Goal: Information Seeking & Learning: Learn about a topic

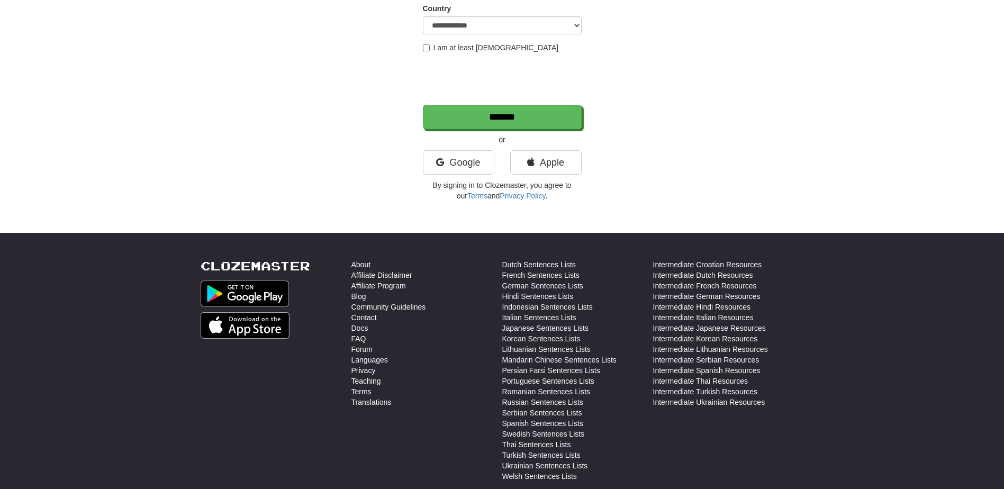
scroll to position [370, 0]
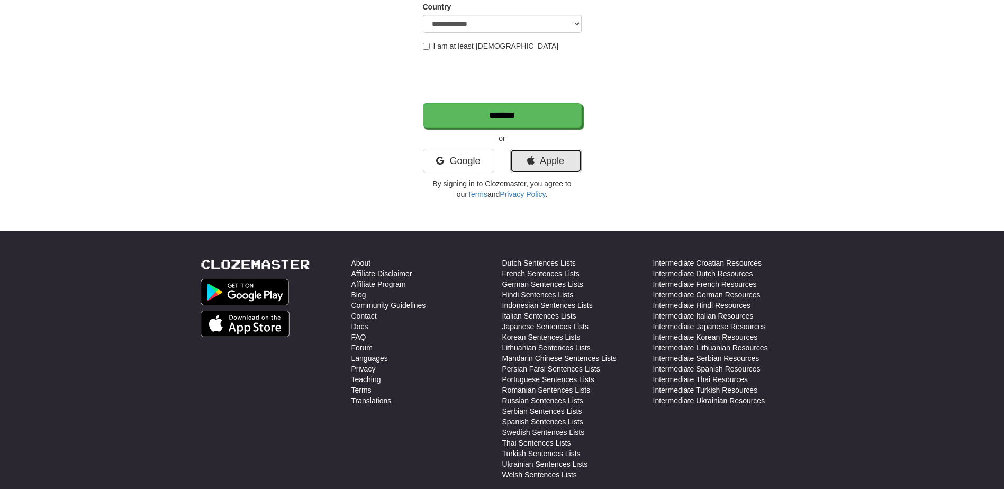
click at [549, 155] on link "Apple" at bounding box center [545, 161] width 71 height 24
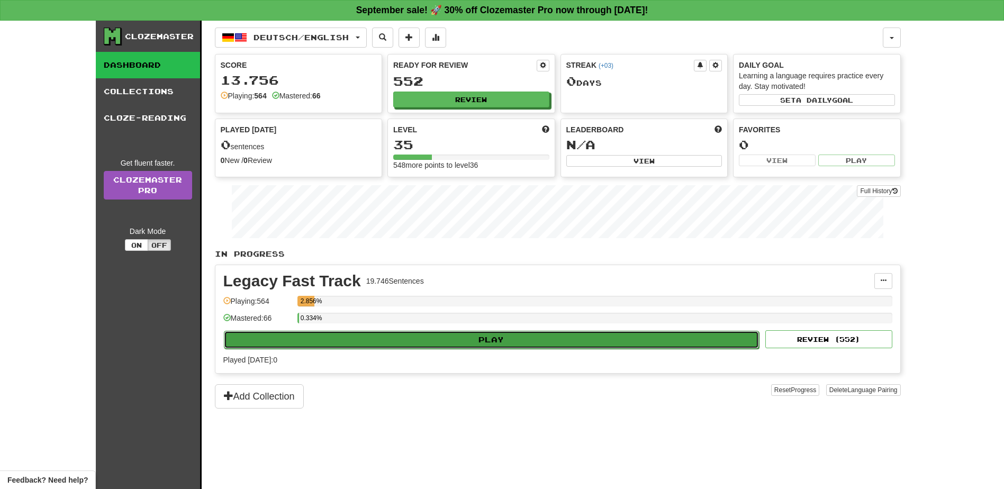
click at [533, 334] on button "Play" at bounding box center [492, 340] width 536 height 18
select select "**"
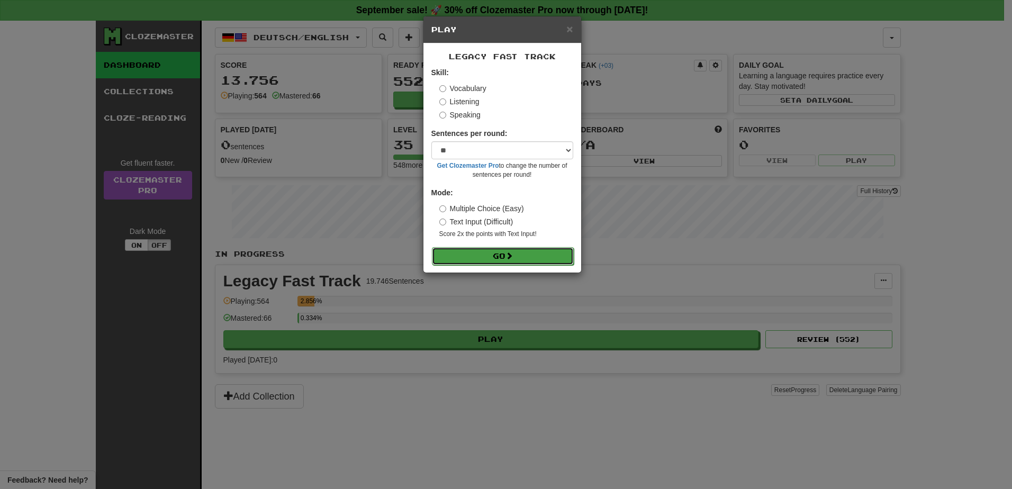
click at [508, 262] on button "Go" at bounding box center [503, 256] width 142 height 18
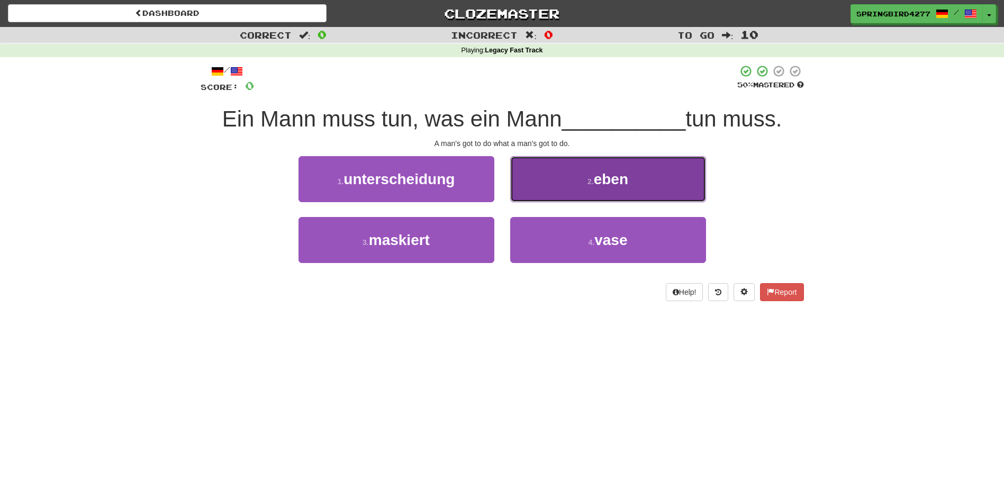
click at [571, 190] on button "2 . eben" at bounding box center [608, 179] width 196 height 46
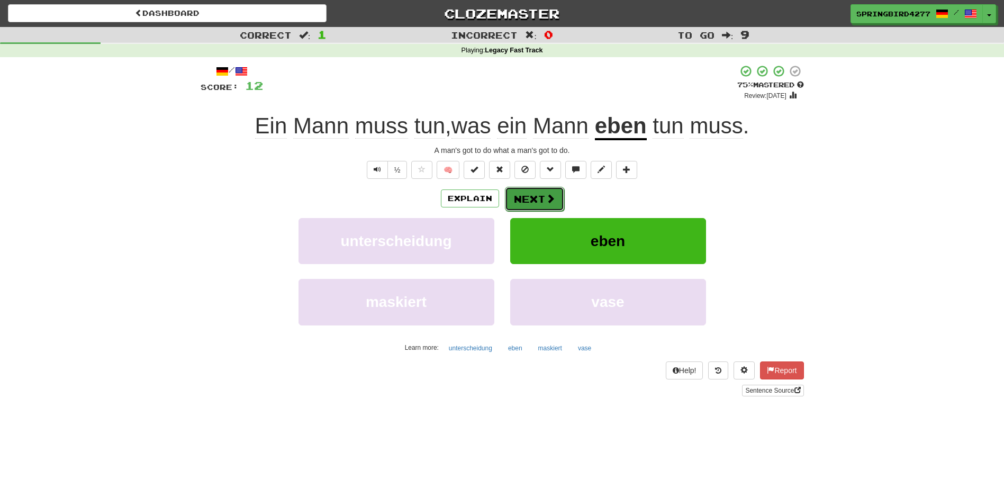
click at [534, 196] on button "Next" at bounding box center [534, 199] width 59 height 24
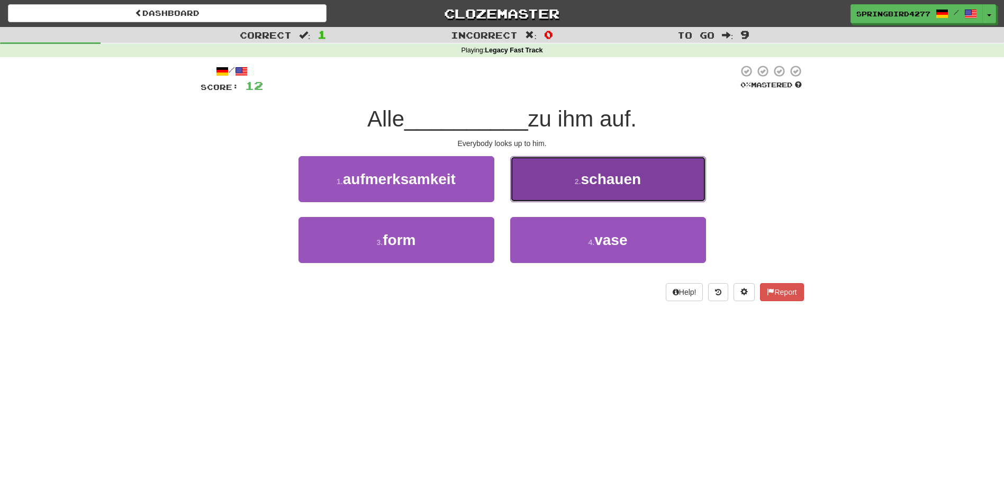
click at [550, 182] on button "2 . schauen" at bounding box center [608, 179] width 196 height 46
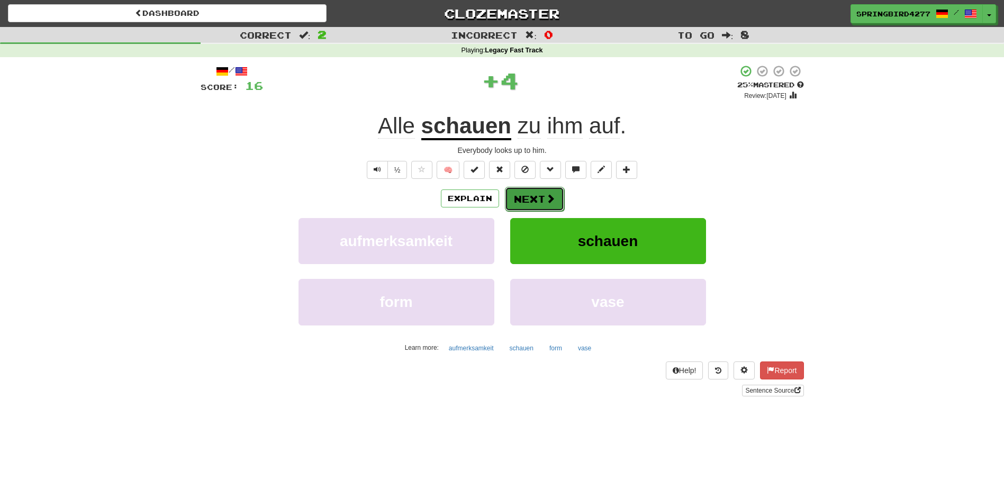
click at [535, 194] on button "Next" at bounding box center [534, 199] width 59 height 24
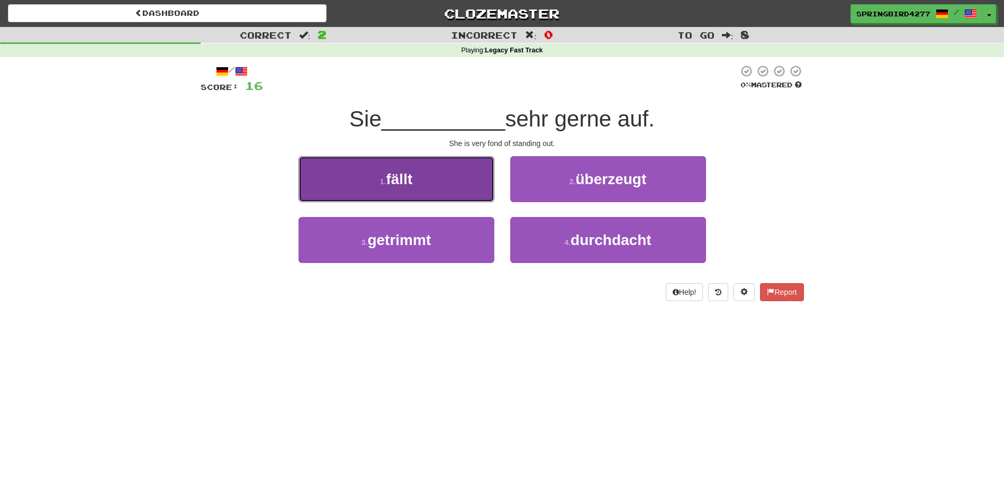
click at [467, 192] on button "1 . fällt" at bounding box center [396, 179] width 196 height 46
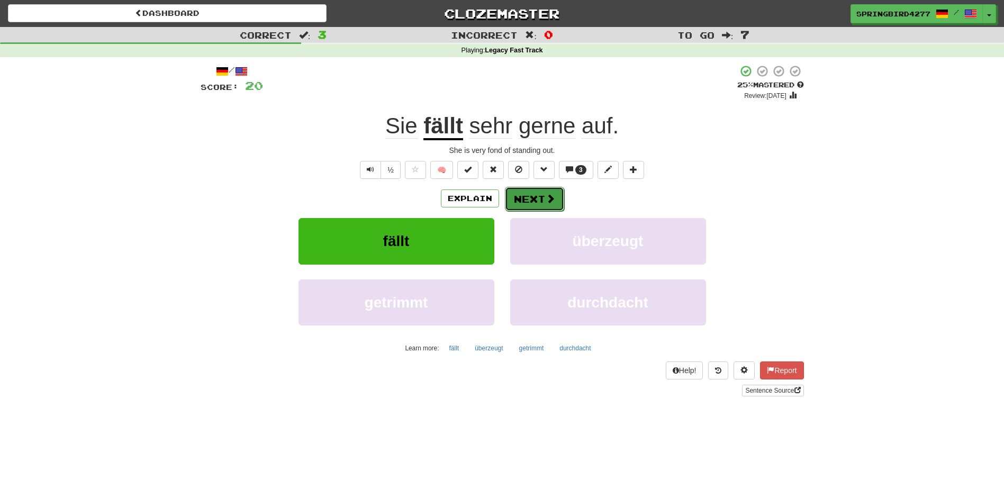
click at [552, 187] on button "Next" at bounding box center [534, 199] width 59 height 24
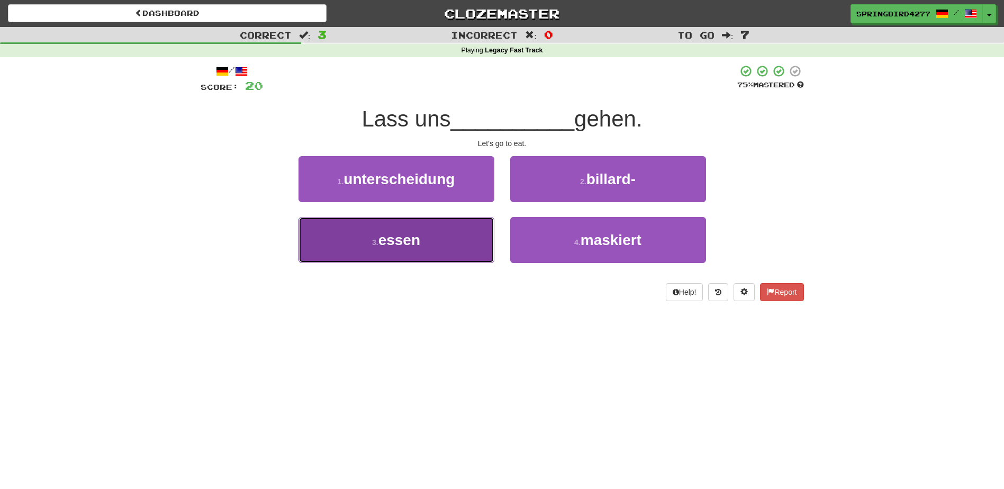
click at [443, 231] on button "3 . essen" at bounding box center [396, 240] width 196 height 46
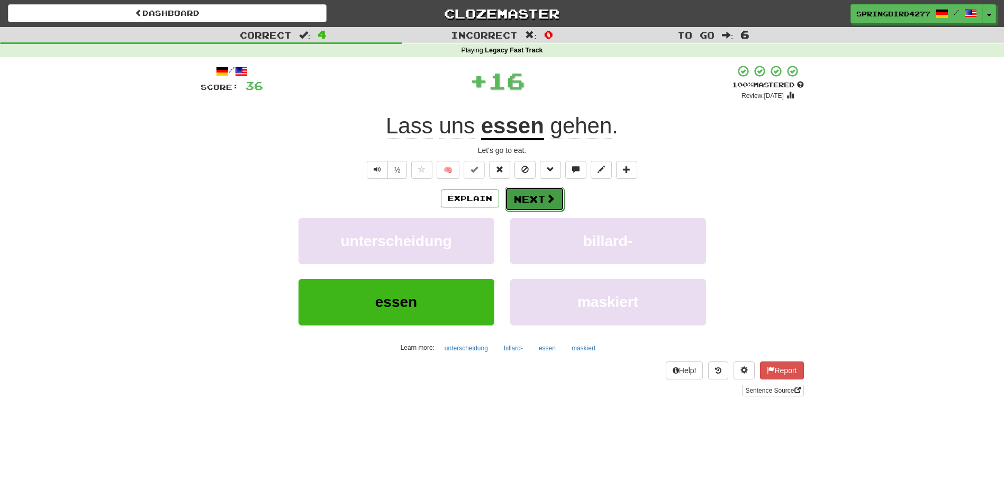
click at [551, 201] on span at bounding box center [551, 199] width 10 height 10
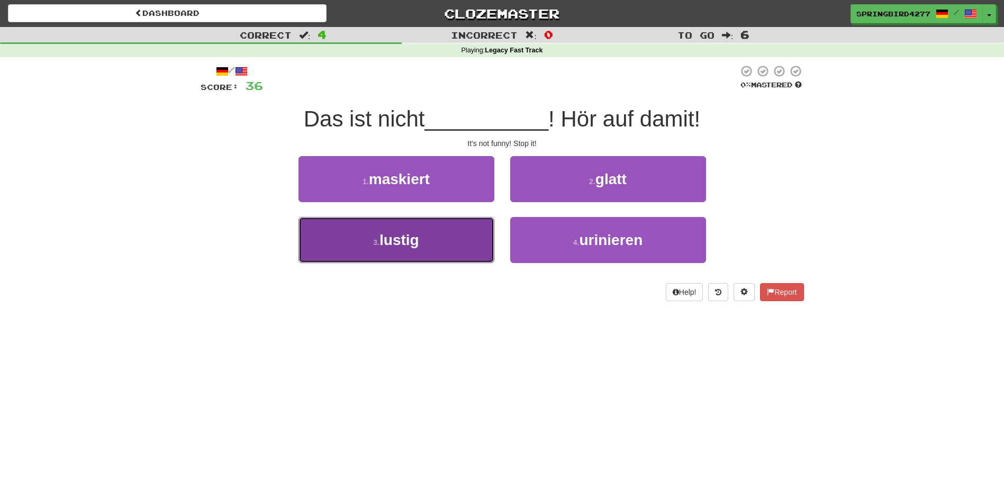
click at [421, 243] on button "3 . lustig" at bounding box center [396, 240] width 196 height 46
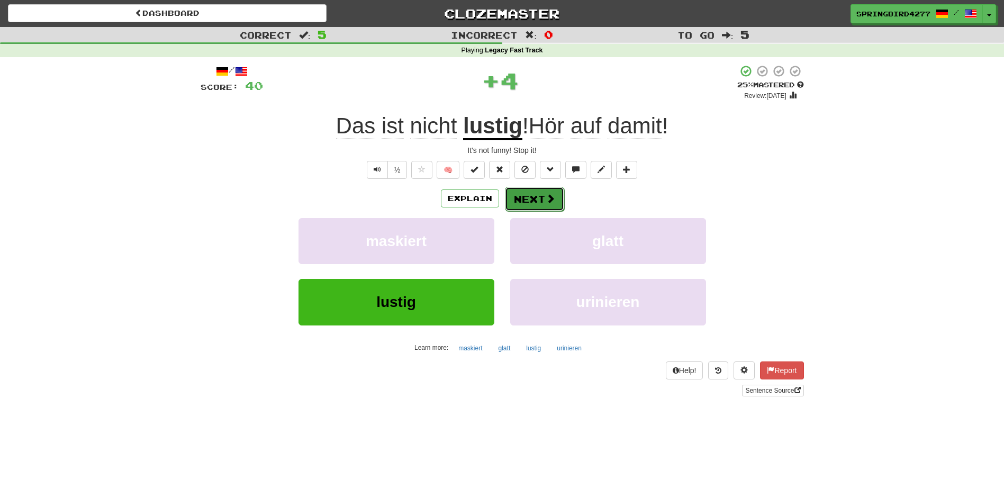
click at [521, 202] on button "Next" at bounding box center [534, 199] width 59 height 24
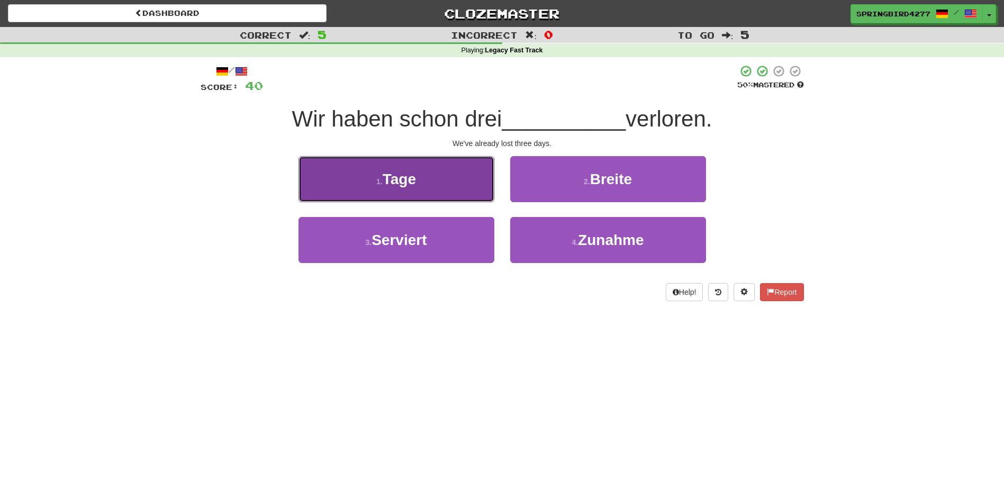
click at [472, 183] on button "1 . Tage" at bounding box center [396, 179] width 196 height 46
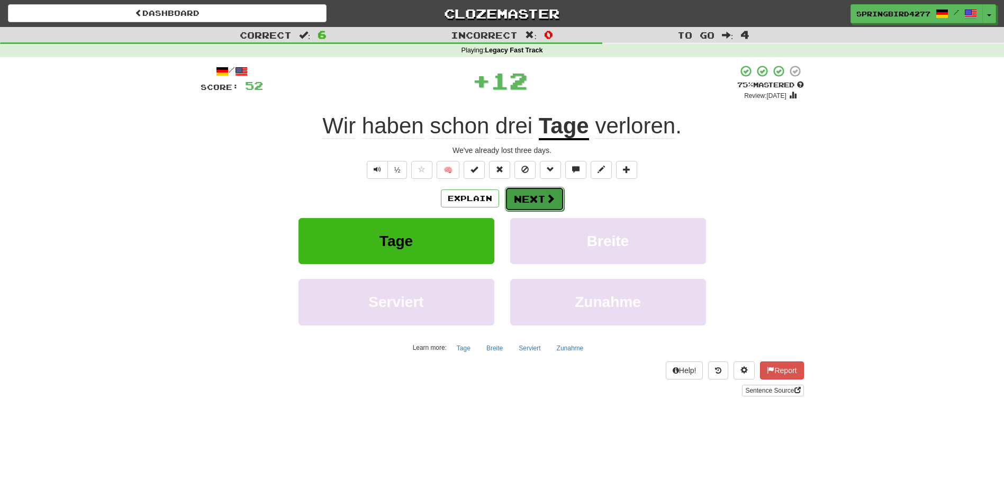
click at [537, 192] on button "Next" at bounding box center [534, 199] width 59 height 24
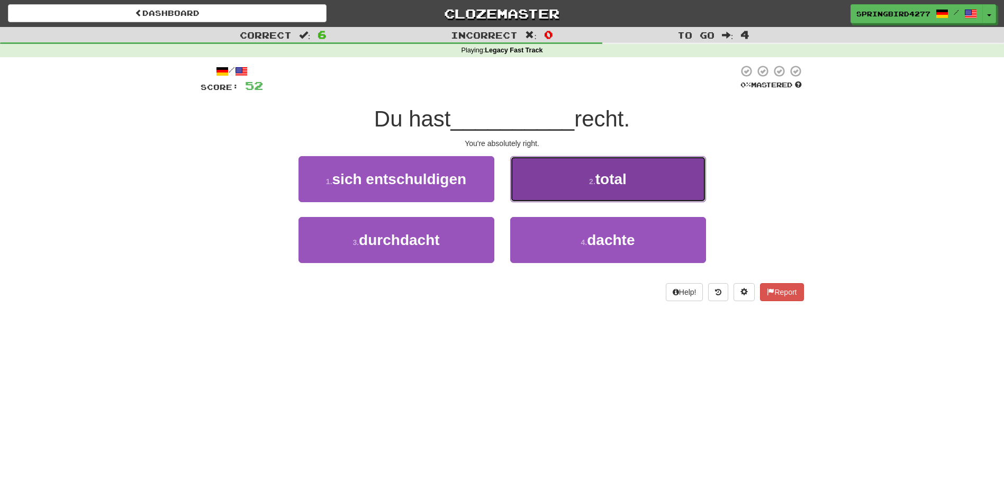
click at [559, 188] on button "2 . total" at bounding box center [608, 179] width 196 height 46
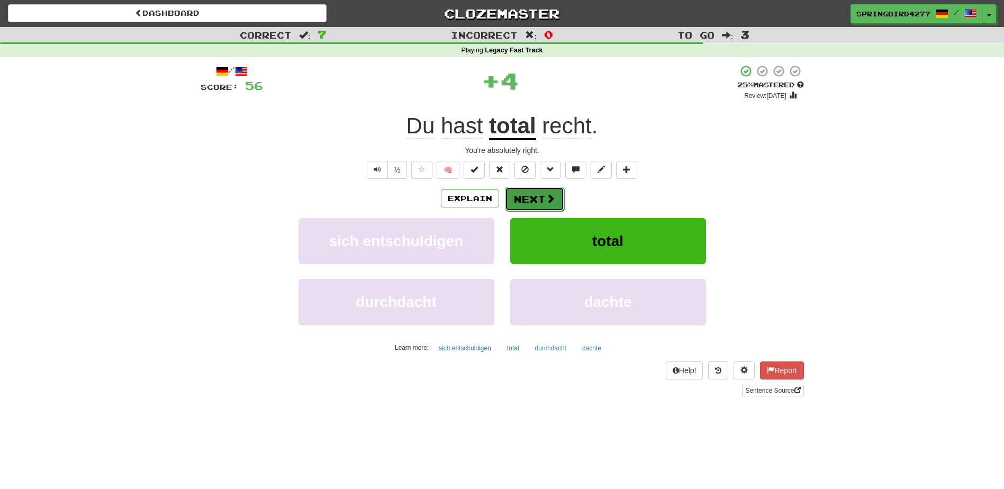
click at [521, 191] on button "Next" at bounding box center [534, 199] width 59 height 24
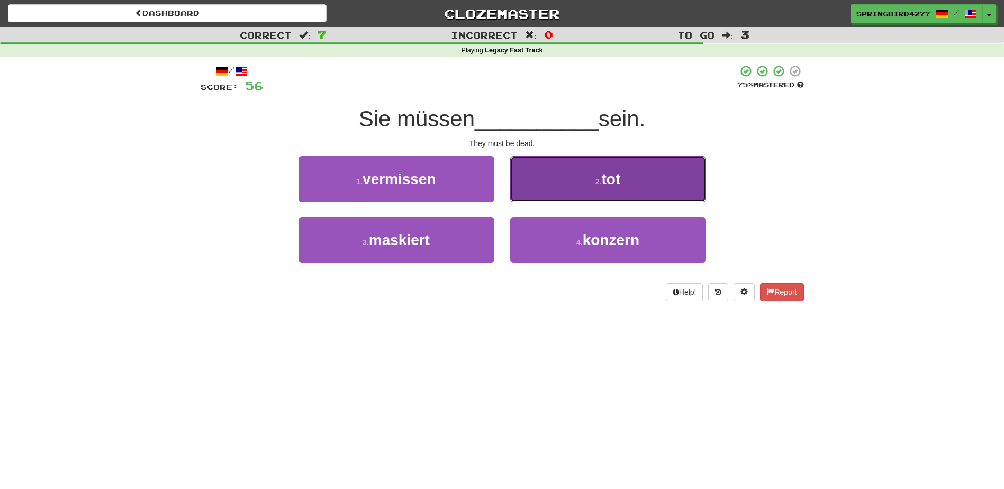
click at [553, 186] on button "2 . tot" at bounding box center [608, 179] width 196 height 46
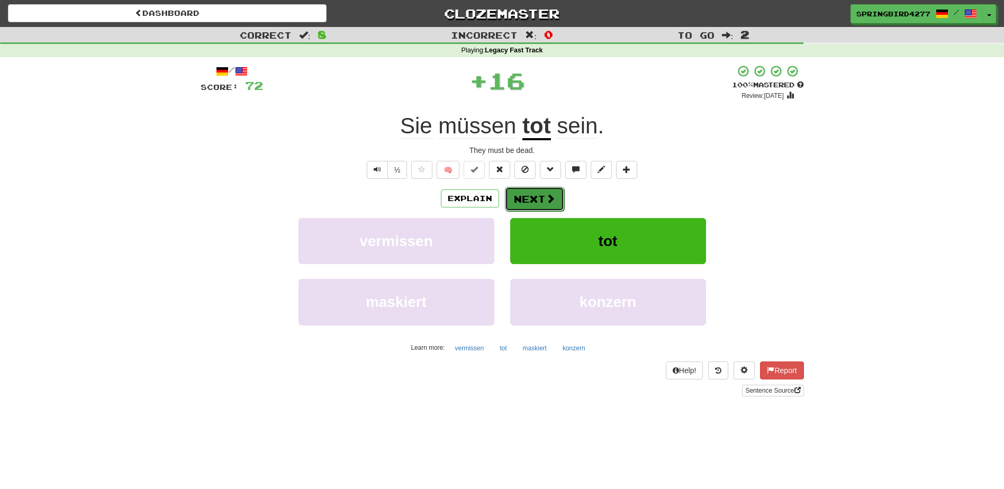
click at [532, 192] on button "Next" at bounding box center [534, 199] width 59 height 24
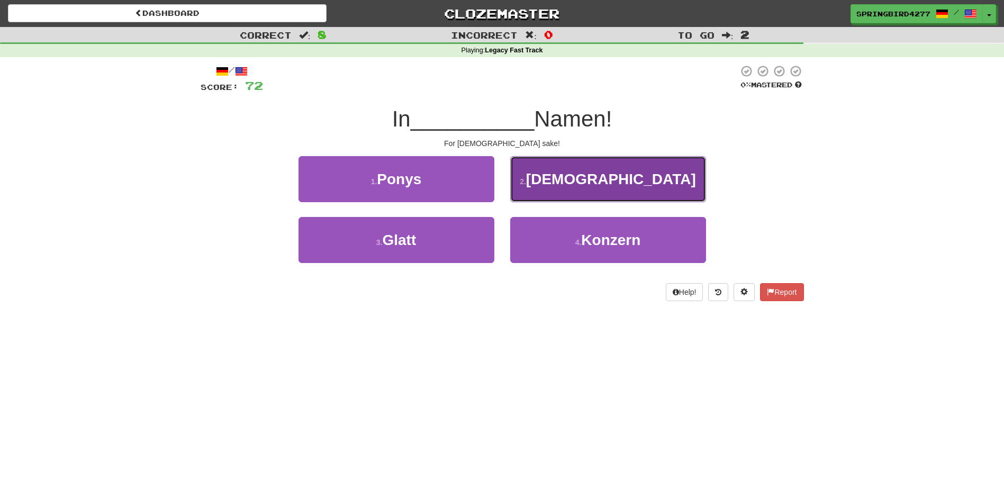
click at [576, 186] on button "2 . Gottes" at bounding box center [608, 179] width 196 height 46
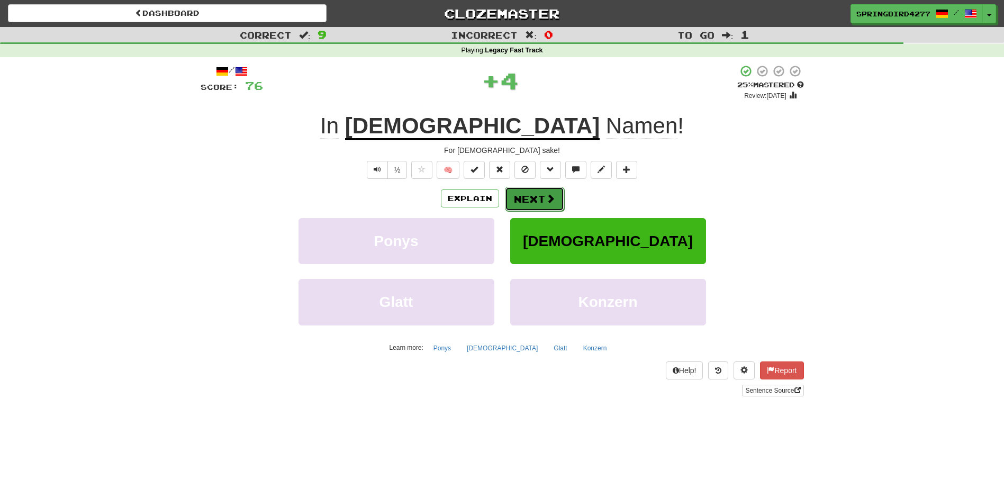
click at [546, 201] on span at bounding box center [551, 199] width 10 height 10
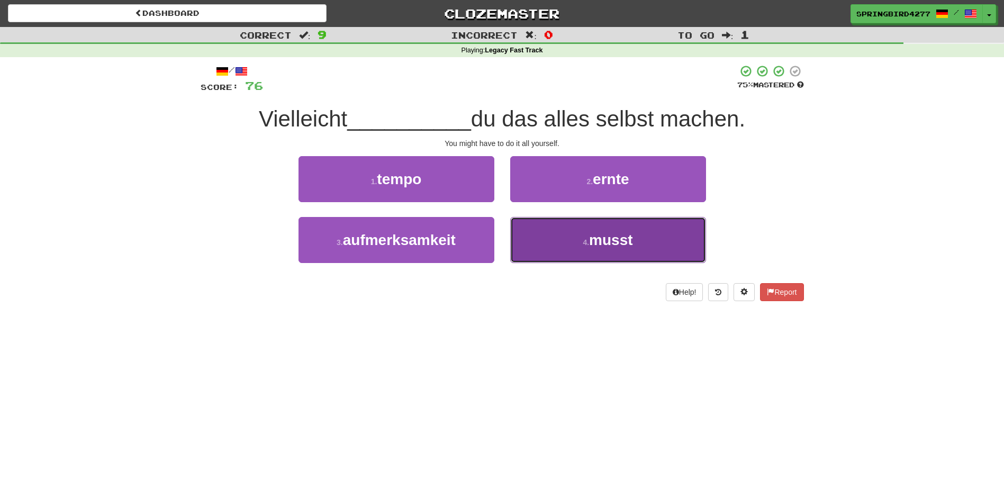
click at [596, 232] on span "musst" at bounding box center [610, 240] width 43 height 16
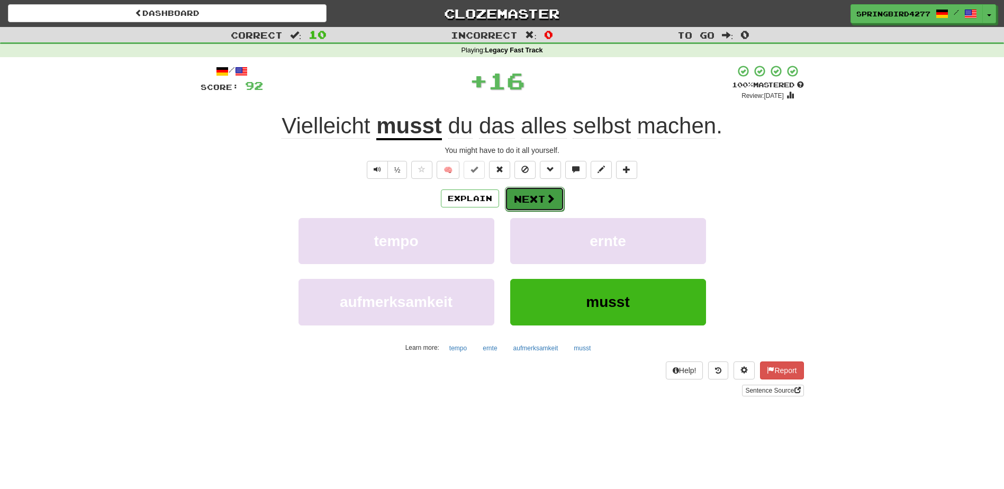
click at [533, 197] on button "Next" at bounding box center [534, 199] width 59 height 24
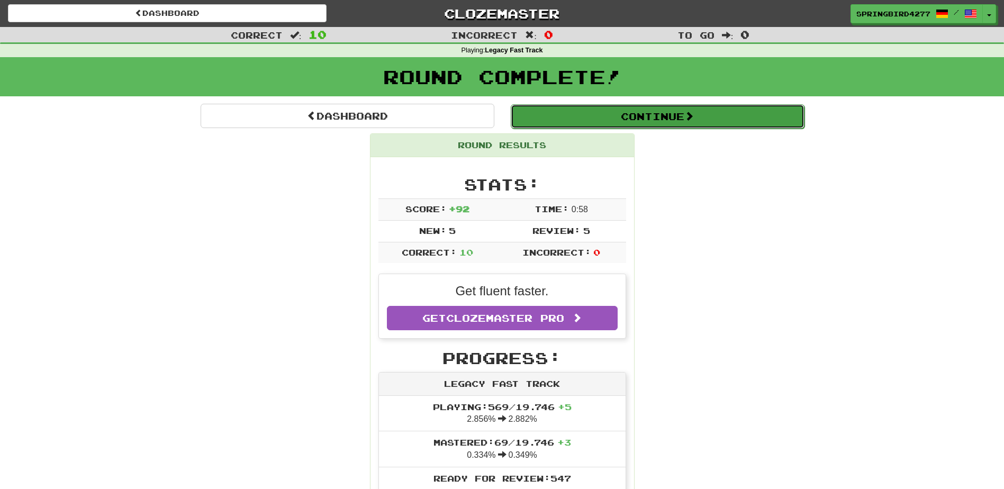
click at [704, 123] on button "Continue" at bounding box center [658, 116] width 294 height 24
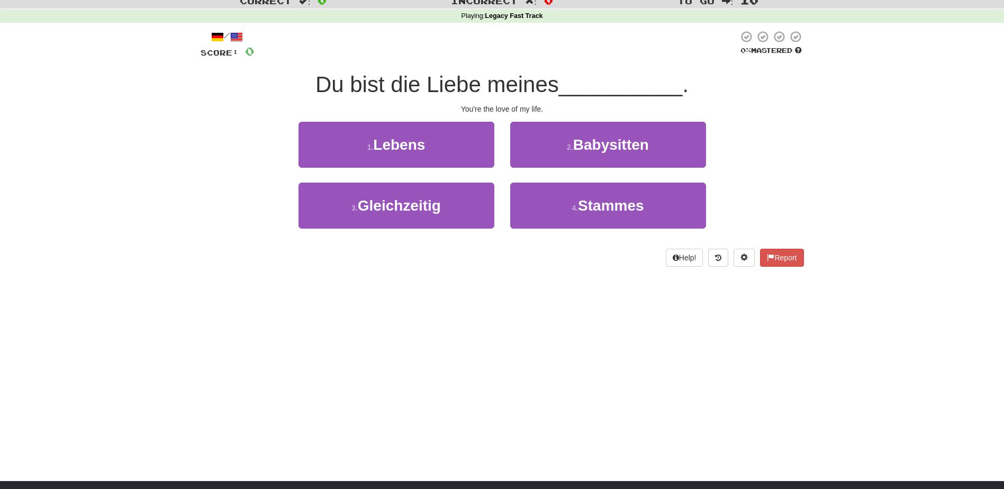
scroll to position [53, 0]
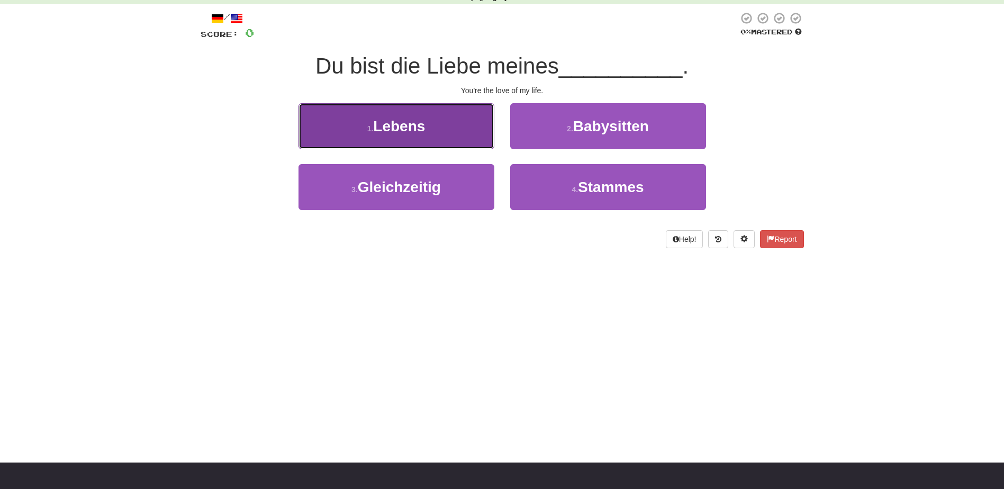
click at [451, 128] on button "1 . Lebens" at bounding box center [396, 126] width 196 height 46
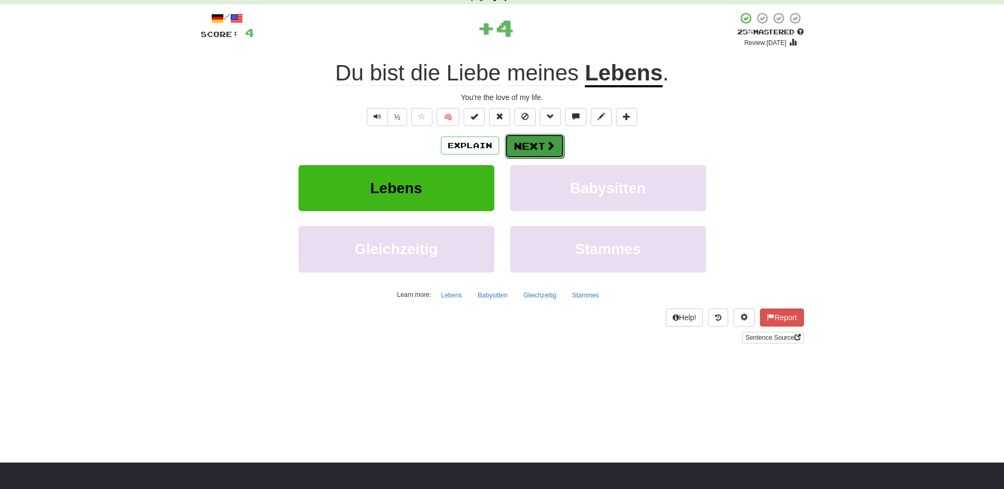
click at [551, 146] on span at bounding box center [551, 146] width 10 height 10
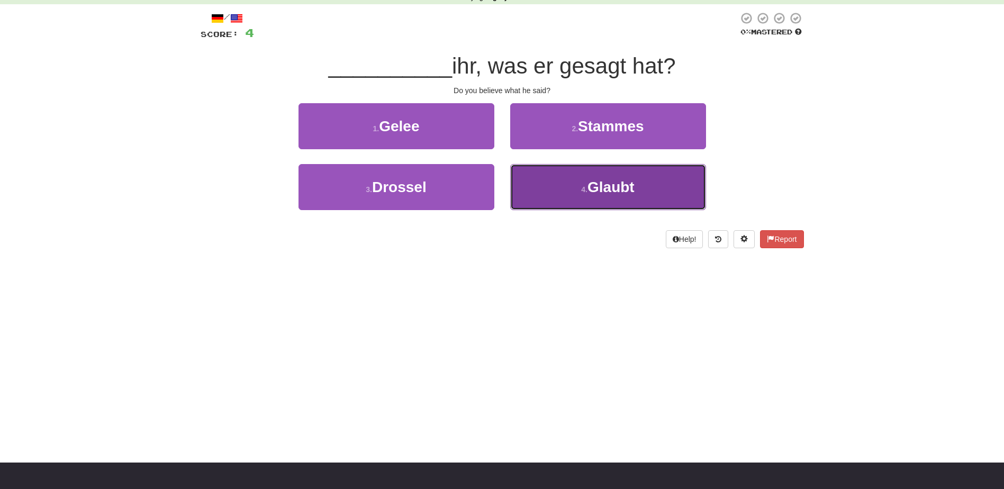
click at [625, 192] on span "Glaubt" at bounding box center [610, 187] width 47 height 16
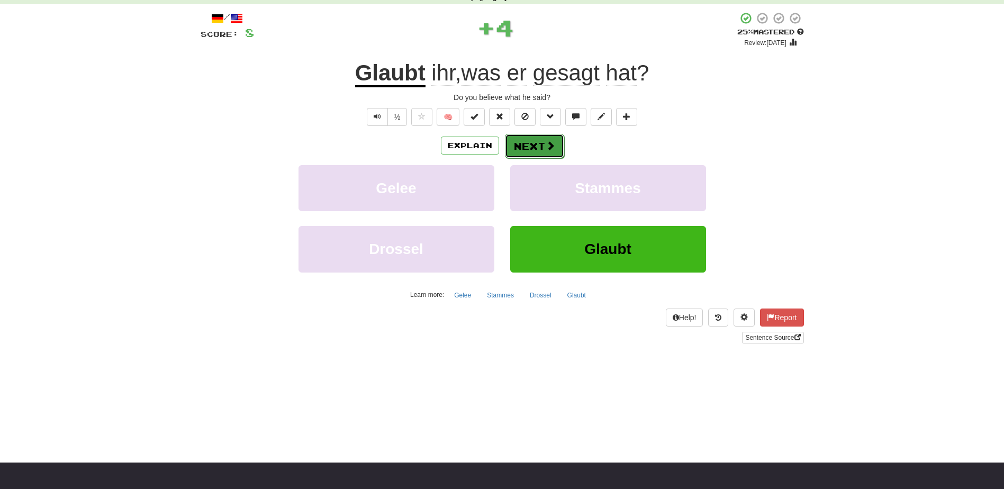
click at [544, 145] on button "Next" at bounding box center [534, 146] width 59 height 24
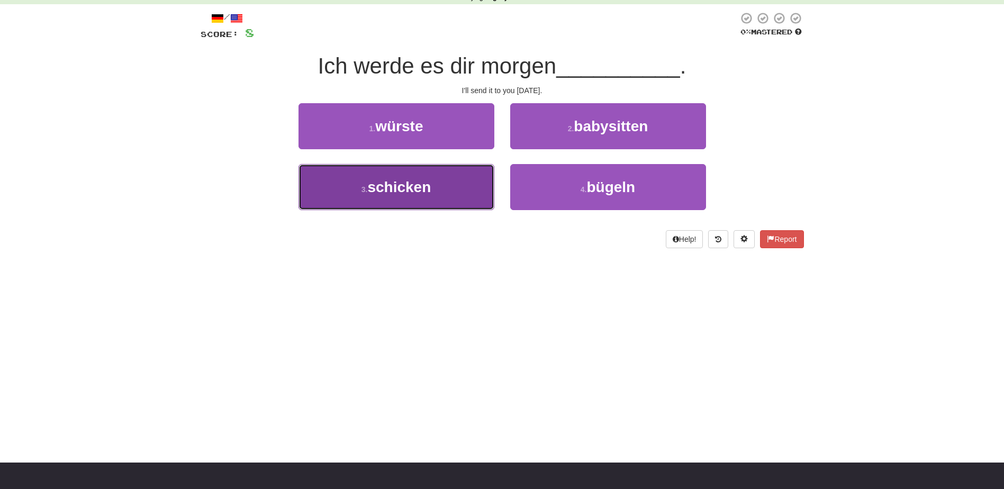
click at [456, 173] on button "3 . schicken" at bounding box center [396, 187] width 196 height 46
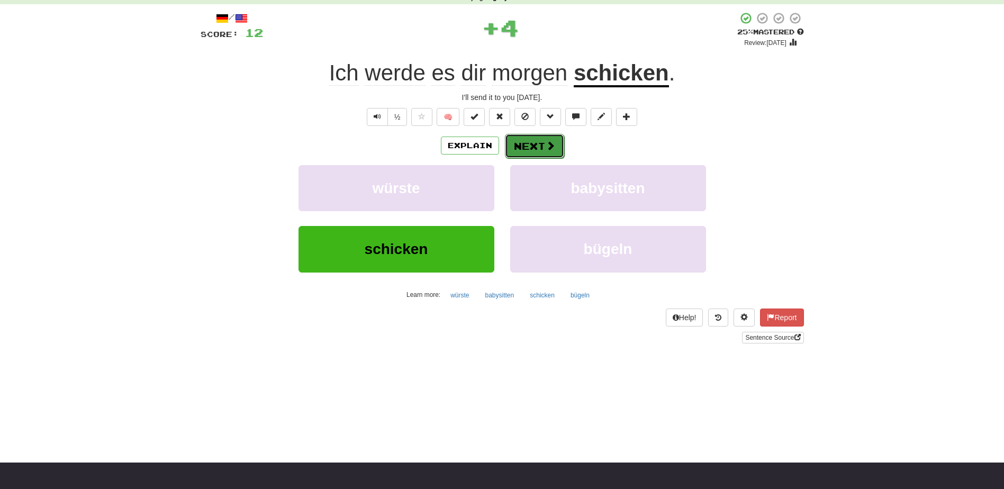
click at [540, 134] on button "Next" at bounding box center [534, 146] width 59 height 24
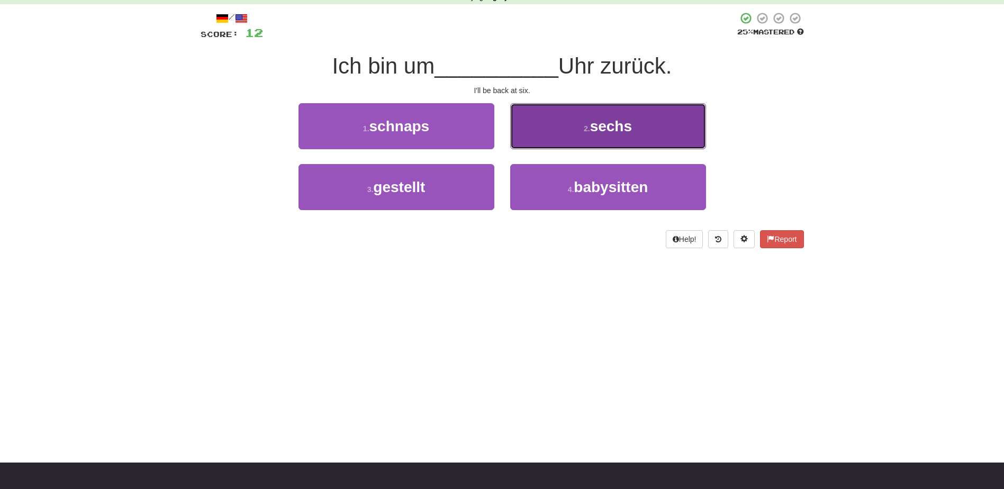
click at [548, 141] on button "2 . sechs" at bounding box center [608, 126] width 196 height 46
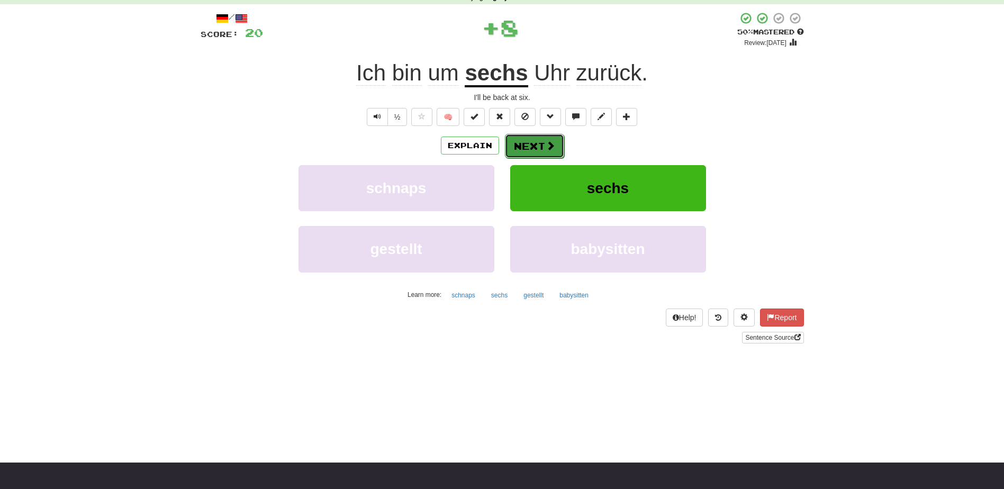
click at [543, 149] on button "Next" at bounding box center [534, 146] width 59 height 24
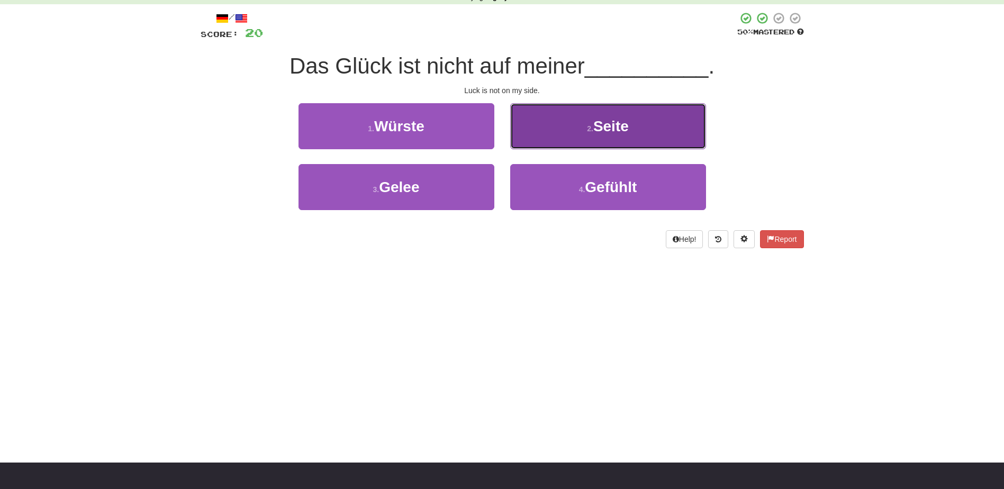
click at [551, 137] on button "2 . Seite" at bounding box center [608, 126] width 196 height 46
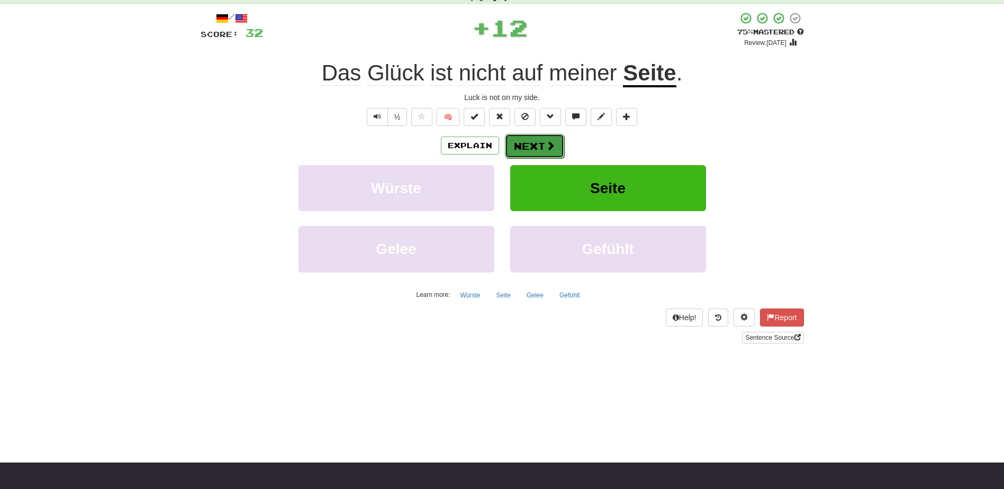
click at [532, 140] on button "Next" at bounding box center [534, 146] width 59 height 24
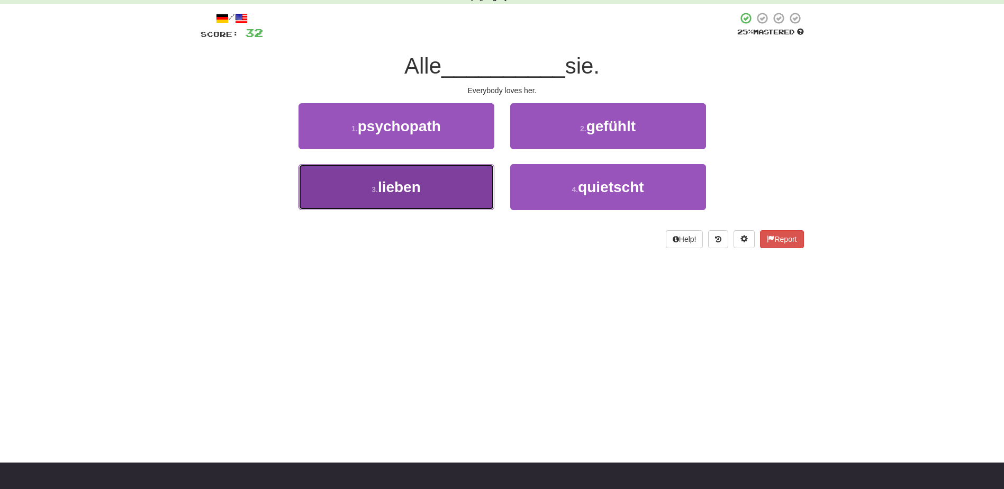
click at [458, 180] on button "3 . lieben" at bounding box center [396, 187] width 196 height 46
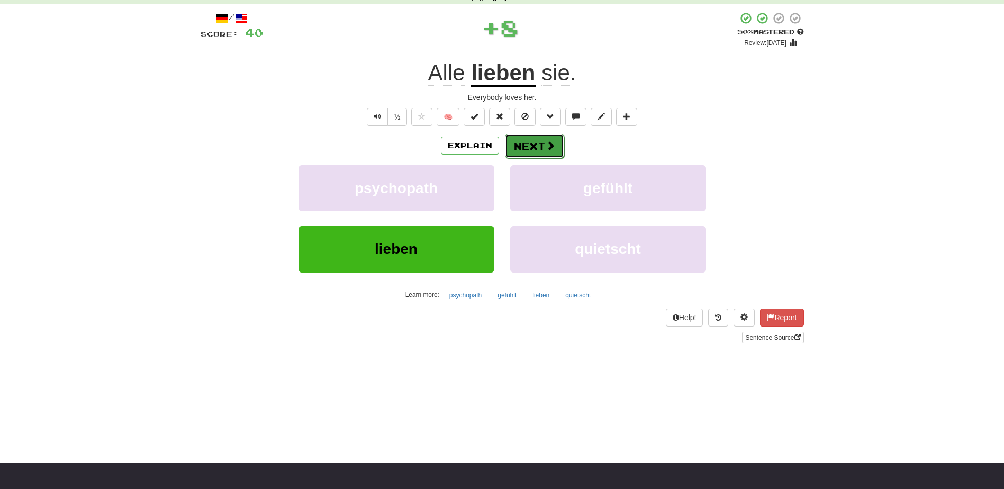
click at [532, 141] on button "Next" at bounding box center [534, 146] width 59 height 24
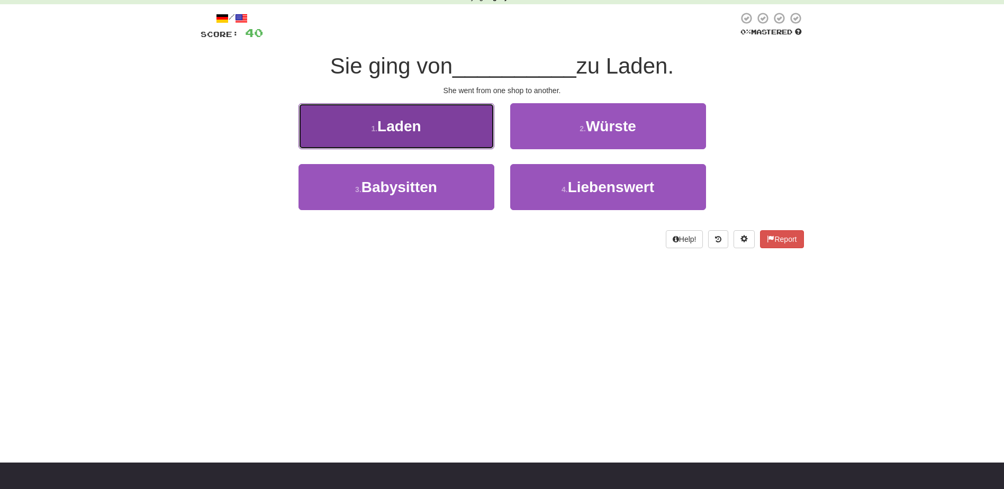
click at [470, 120] on button "1 . Laden" at bounding box center [396, 126] width 196 height 46
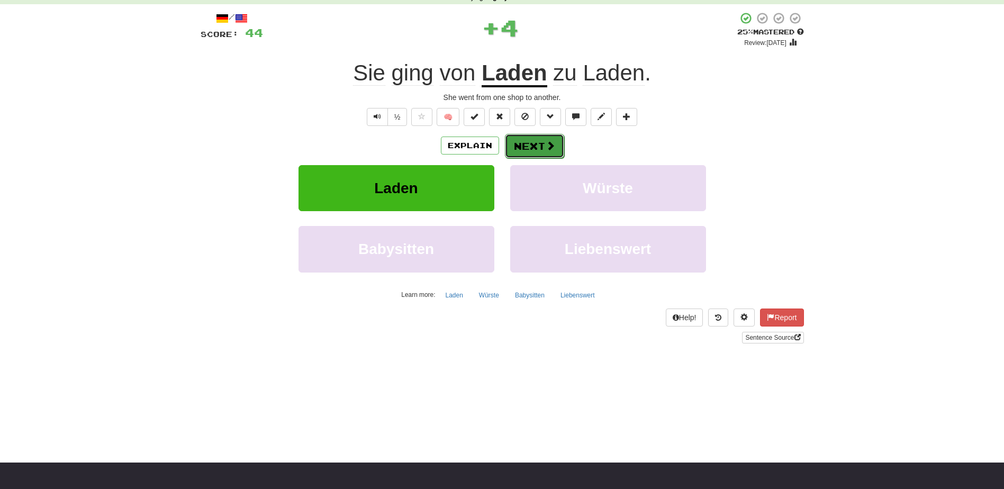
click at [557, 141] on button "Next" at bounding box center [534, 146] width 59 height 24
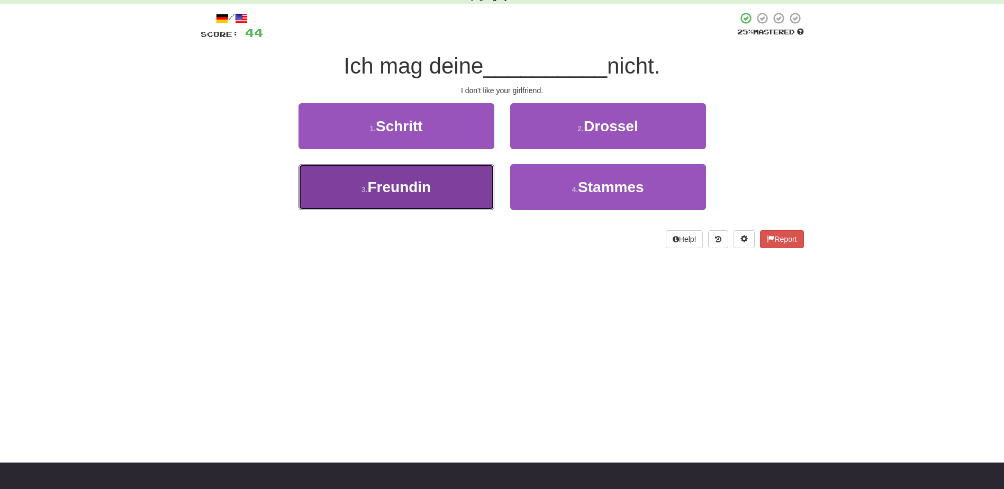
click at [492, 180] on button "3 . Freundin" at bounding box center [396, 187] width 196 height 46
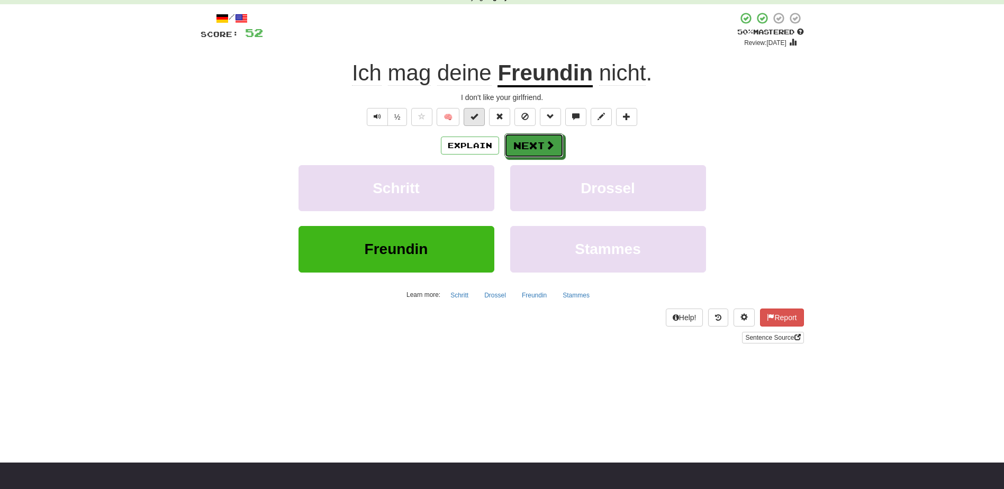
drag, startPoint x: 550, startPoint y: 149, endPoint x: 477, endPoint y: 121, distance: 77.6
click at [510, 125] on div "/ Score: 52 + 8 50 % Mastered Review: 2025-09-26 Ich mag deine Freundin nicht .…" at bounding box center [502, 178] width 603 height 332
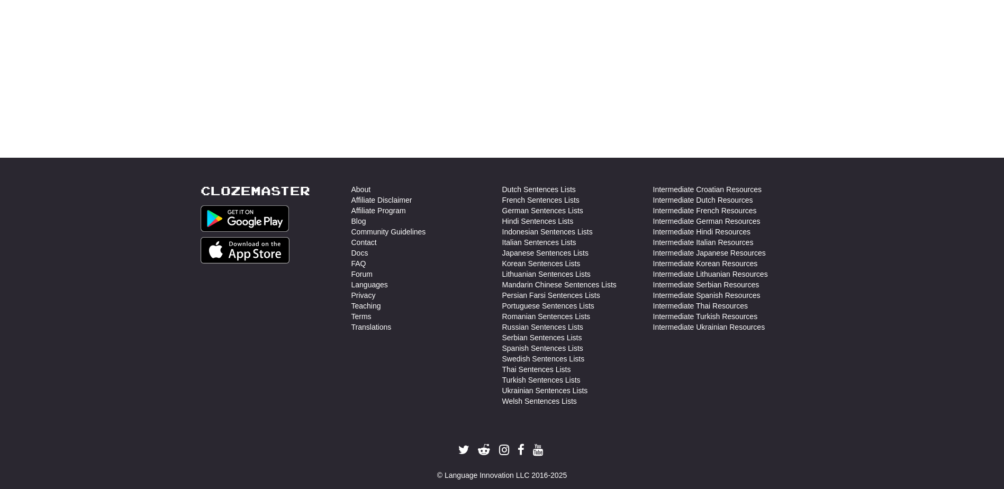
scroll to position [376, 0]
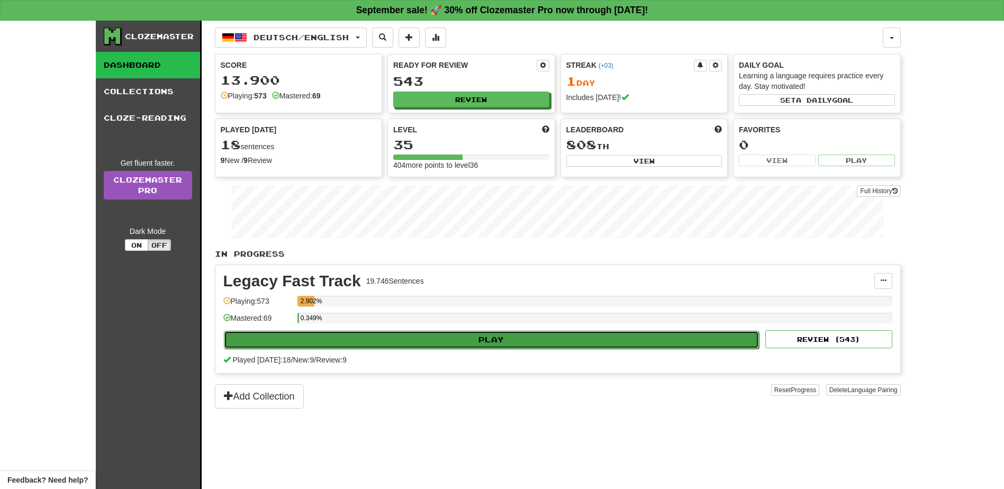
click at [531, 344] on button "Play" at bounding box center [492, 340] width 536 height 18
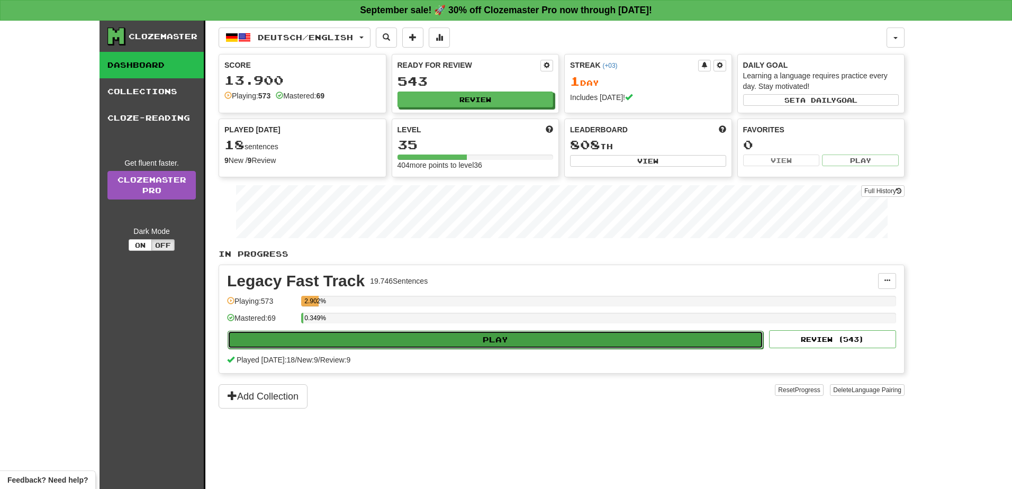
select select "**"
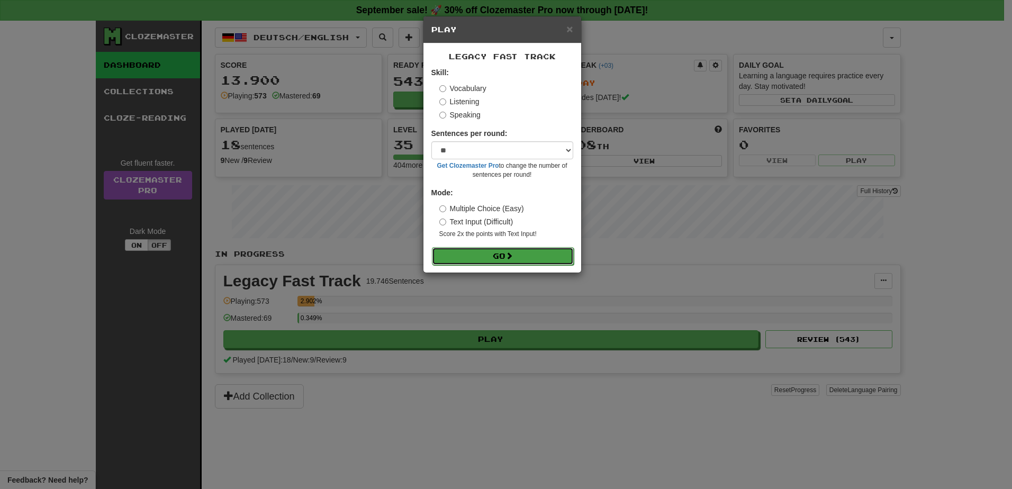
click at [529, 256] on button "Go" at bounding box center [503, 256] width 142 height 18
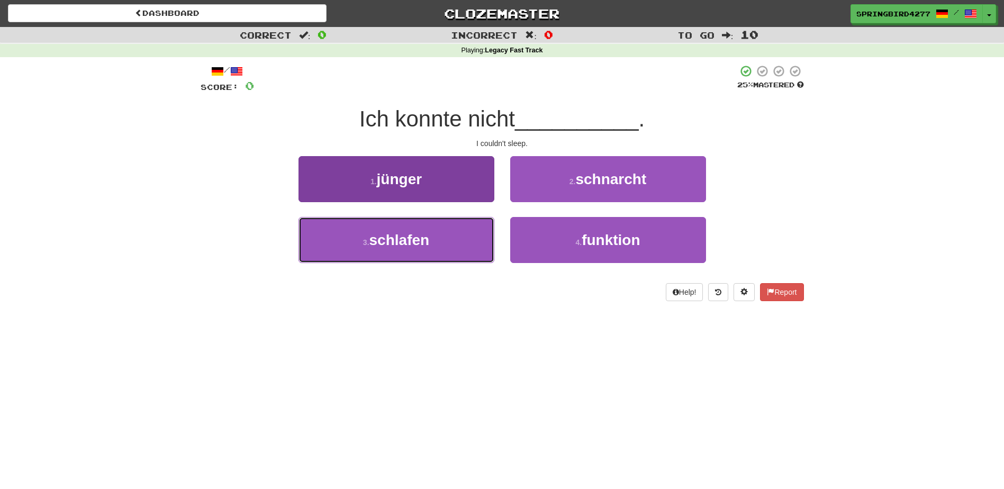
click at [460, 242] on button "3 . schlafen" at bounding box center [396, 240] width 196 height 46
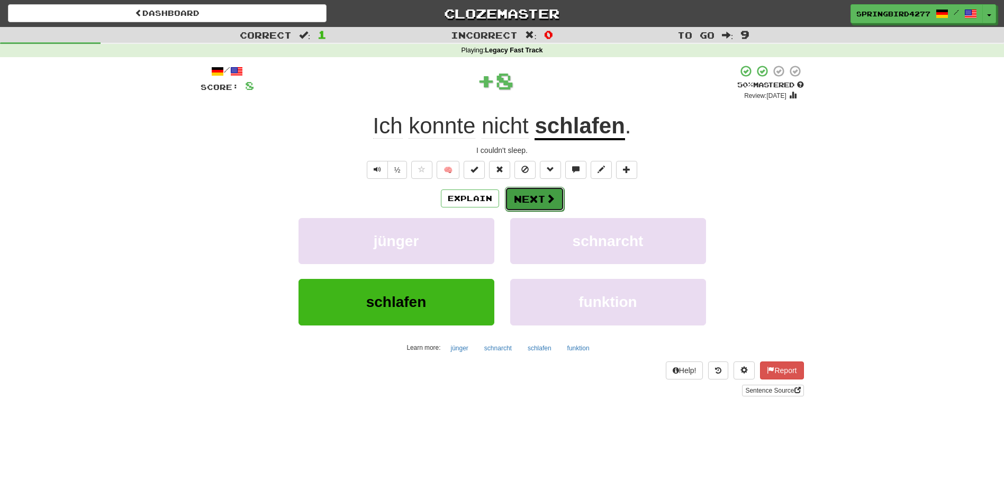
click at [551, 201] on span at bounding box center [551, 199] width 10 height 10
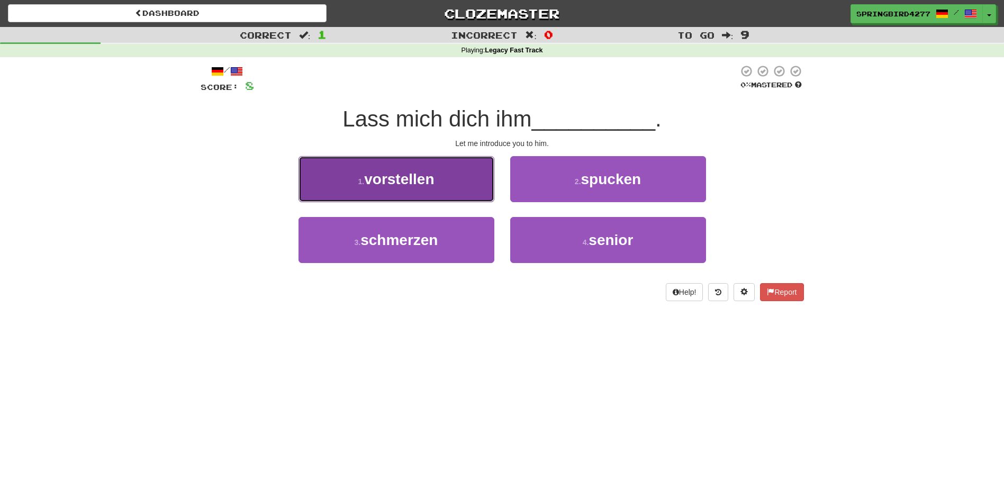
click at [449, 191] on button "1 . vorstellen" at bounding box center [396, 179] width 196 height 46
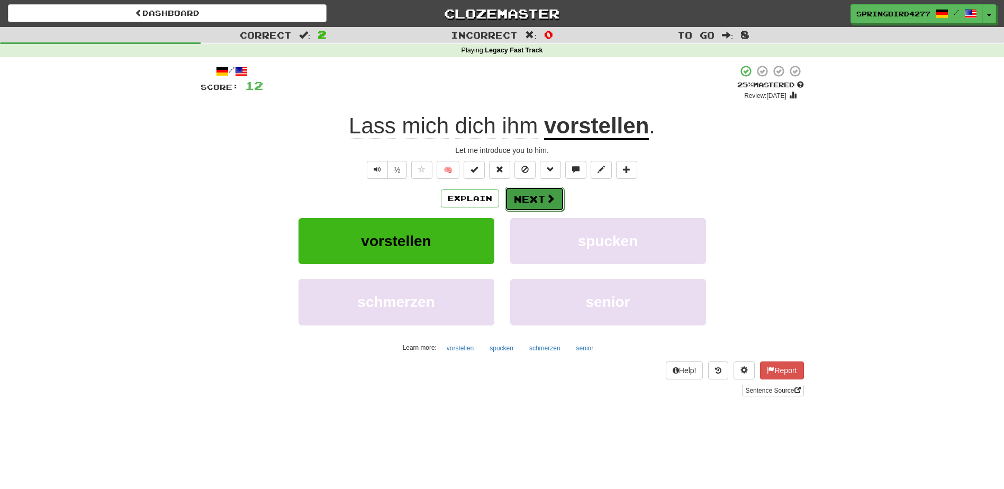
click at [538, 197] on button "Next" at bounding box center [534, 199] width 59 height 24
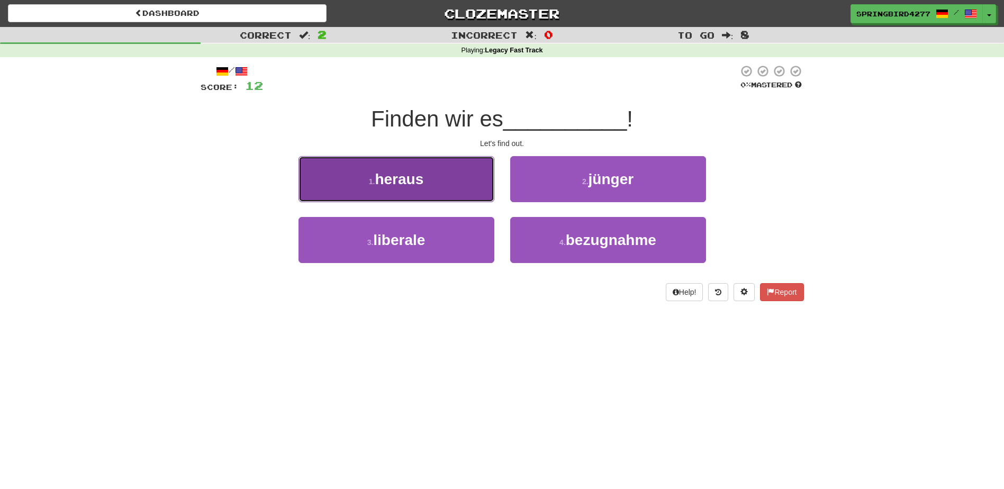
click at [458, 183] on button "1 . heraus" at bounding box center [396, 179] width 196 height 46
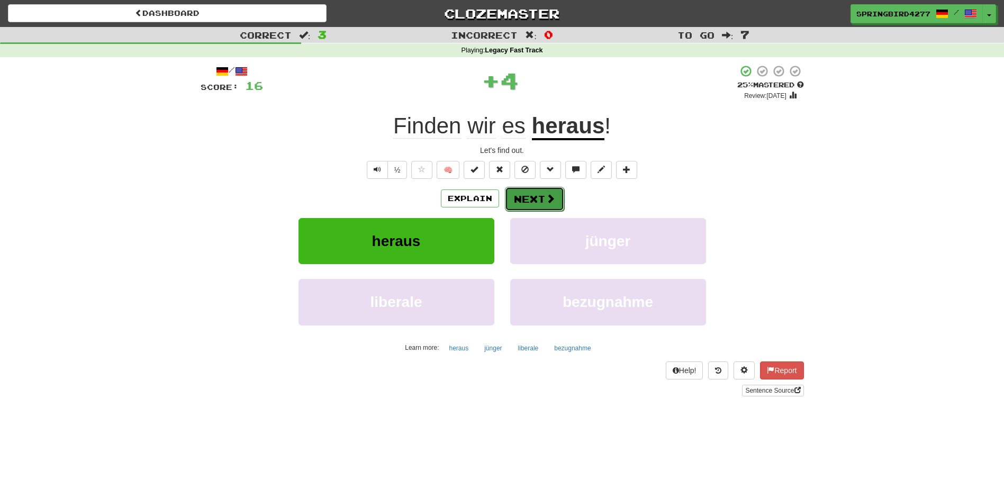
click at [536, 196] on button "Next" at bounding box center [534, 199] width 59 height 24
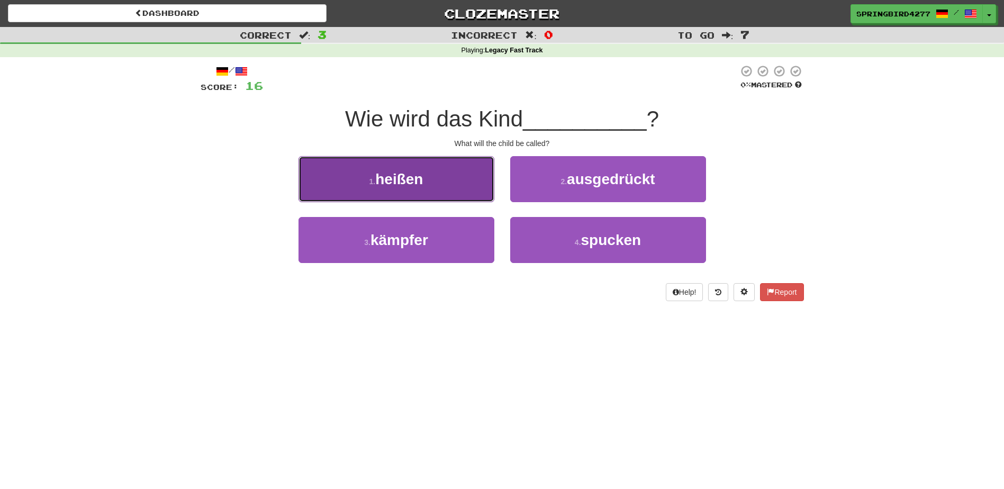
click at [452, 191] on button "1 . heißen" at bounding box center [396, 179] width 196 height 46
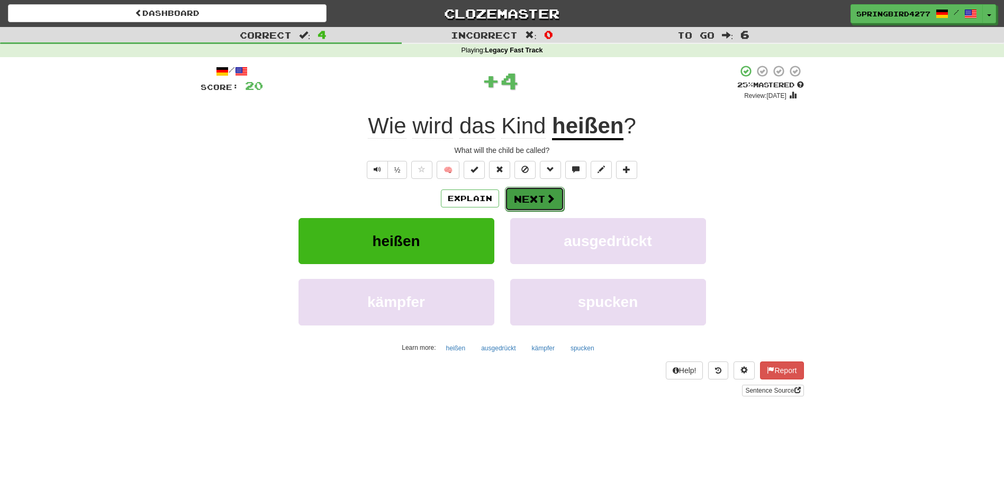
click at [526, 200] on button "Next" at bounding box center [534, 199] width 59 height 24
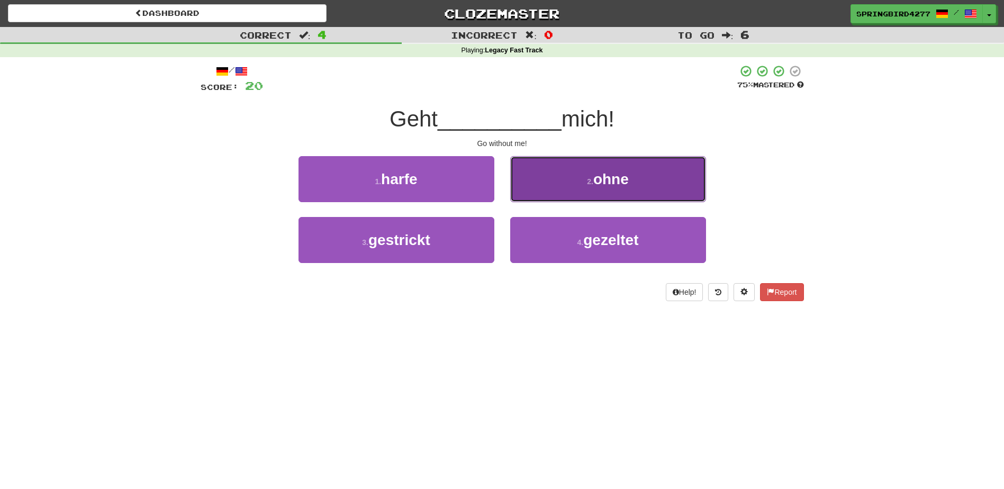
click at [574, 187] on button "2 . ohne" at bounding box center [608, 179] width 196 height 46
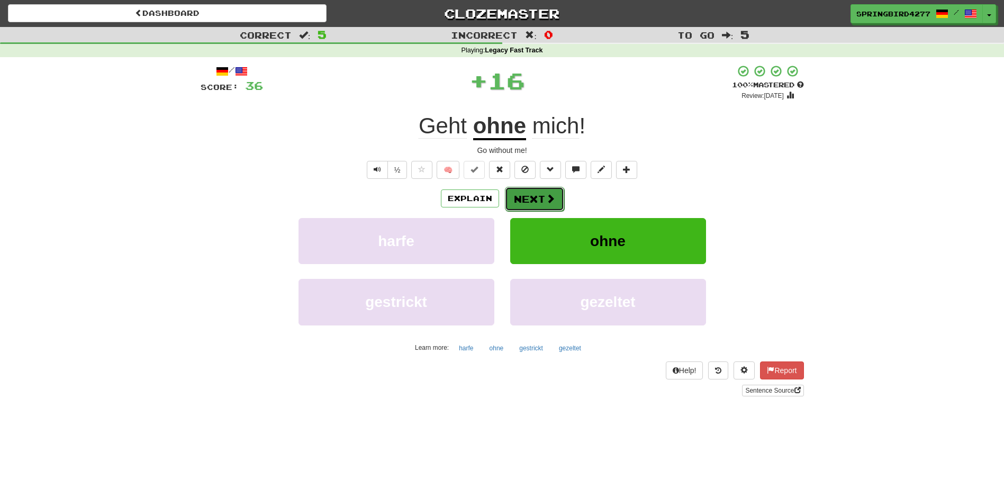
click at [529, 192] on button "Next" at bounding box center [534, 199] width 59 height 24
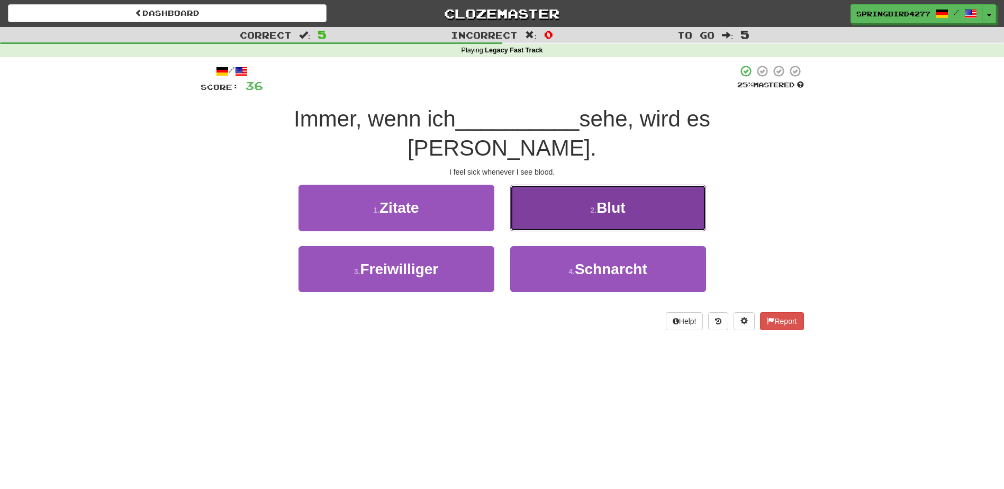
click at [578, 185] on button "2 . Blut" at bounding box center [608, 208] width 196 height 46
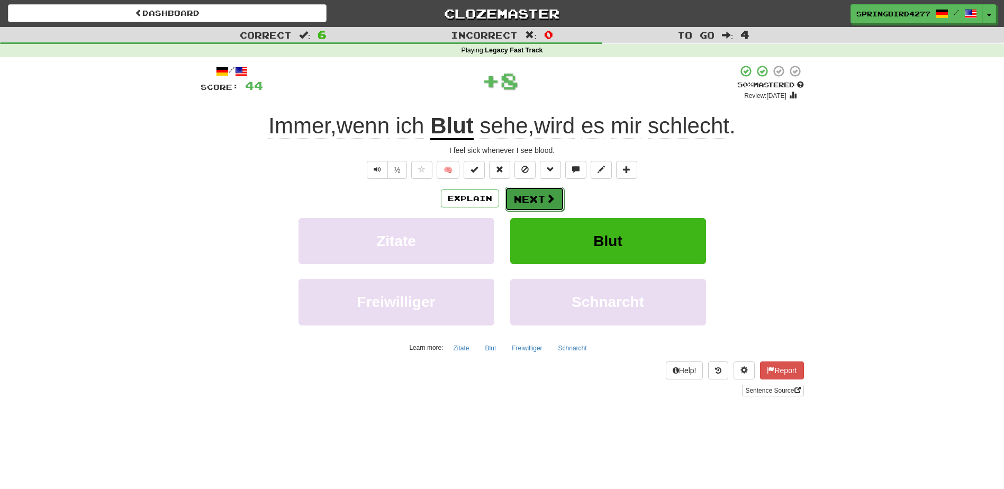
click at [550, 196] on span at bounding box center [551, 199] width 10 height 10
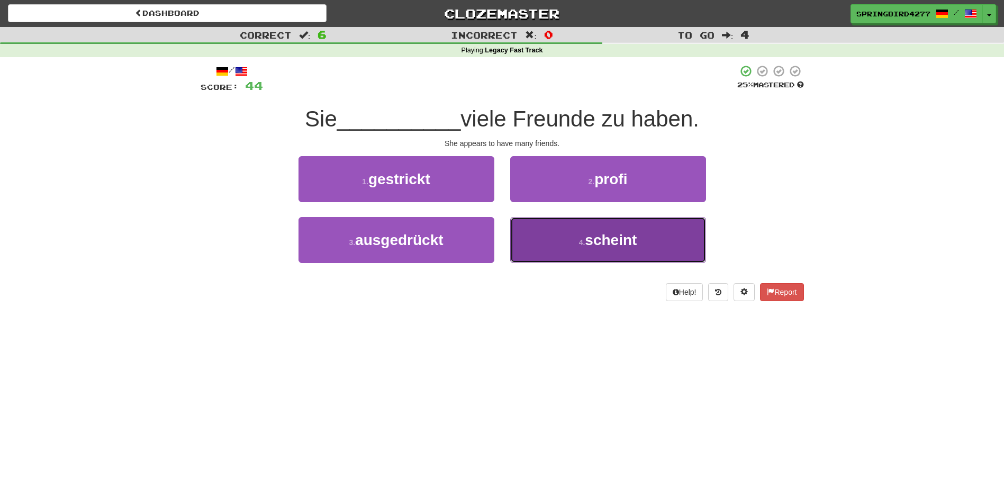
click at [576, 242] on button "4 . scheint" at bounding box center [608, 240] width 196 height 46
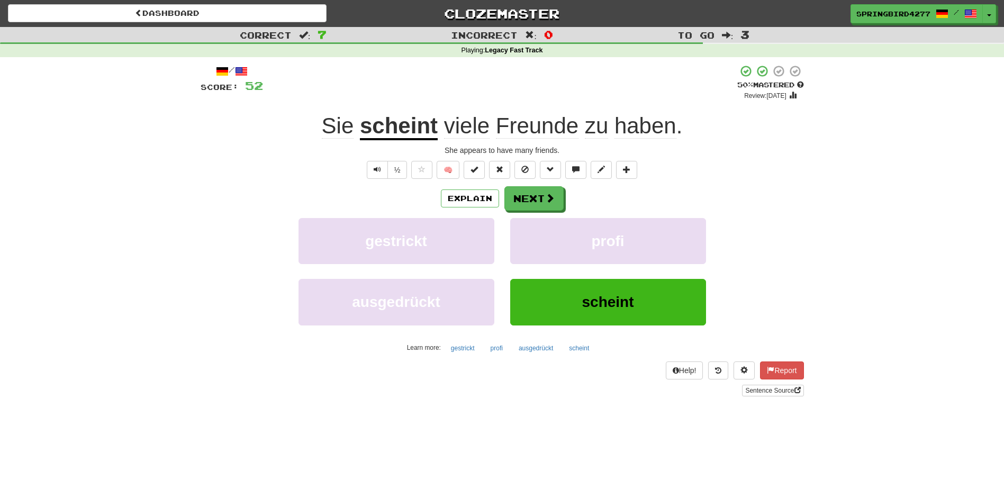
click at [376, 122] on u "scheint" at bounding box center [399, 126] width 78 height 27
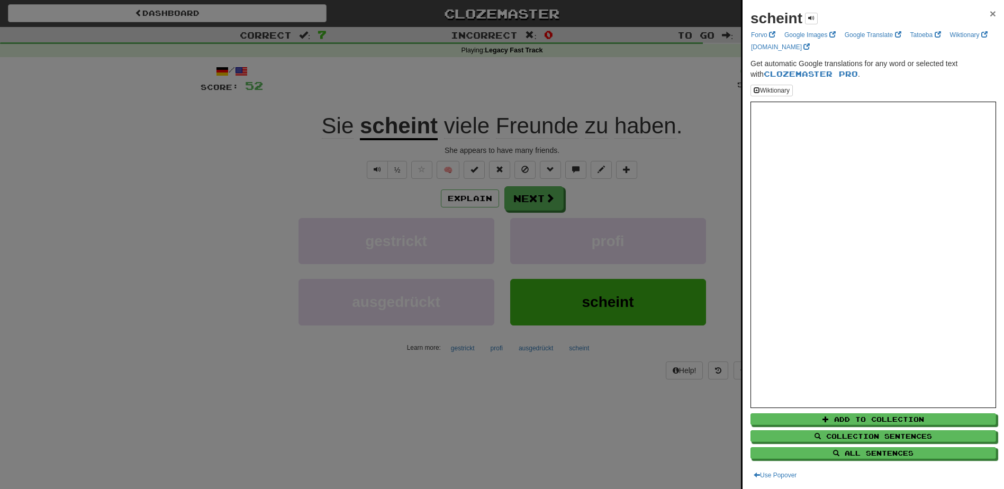
click at [990, 14] on span "×" at bounding box center [993, 13] width 6 height 12
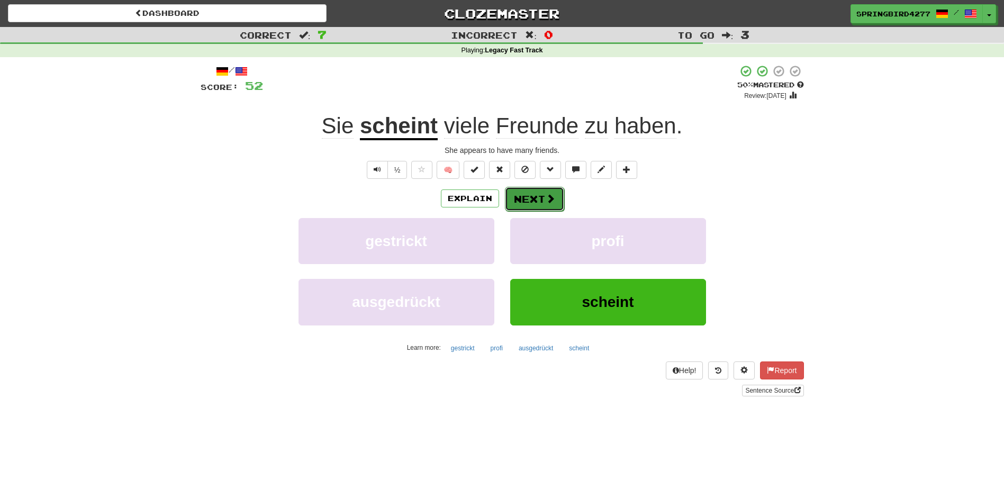
click at [526, 197] on button "Next" at bounding box center [534, 199] width 59 height 24
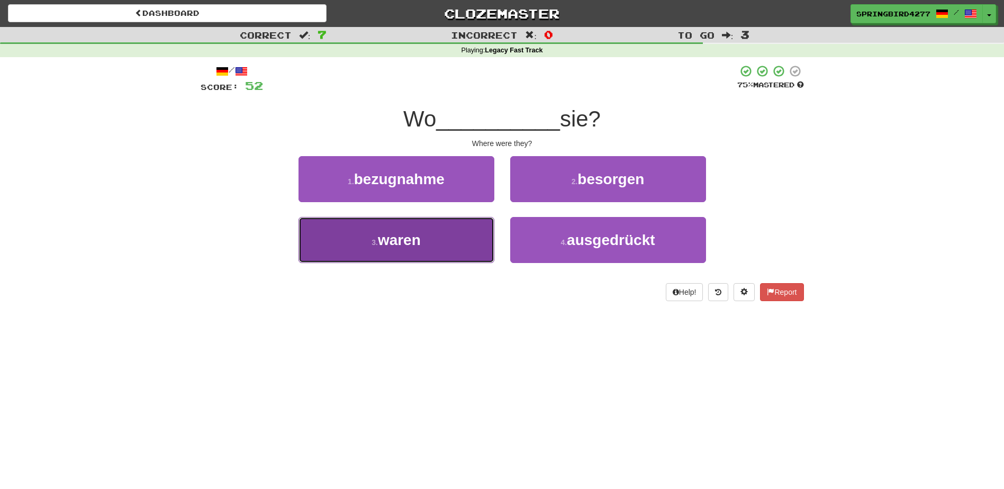
click at [438, 232] on button "3 . waren" at bounding box center [396, 240] width 196 height 46
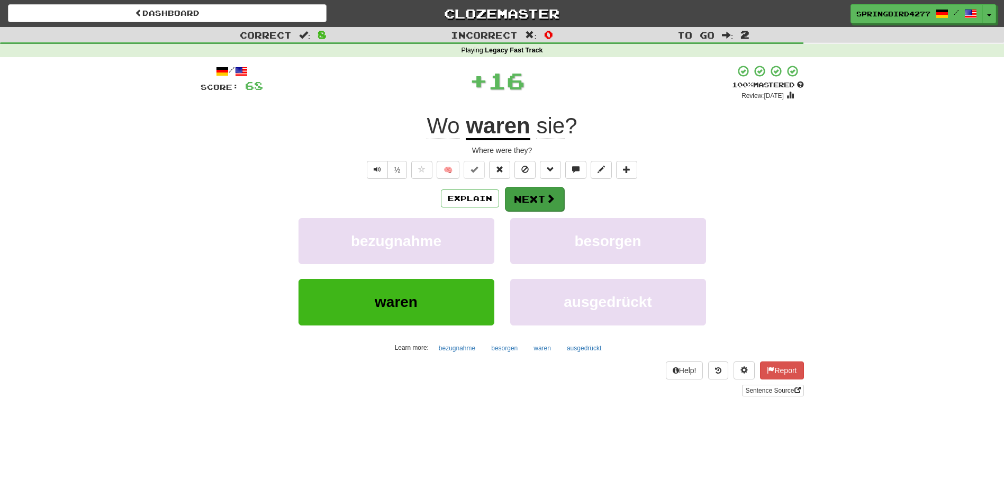
drag, startPoint x: 540, startPoint y: 183, endPoint x: 547, endPoint y: 198, distance: 16.6
click at [545, 192] on div "/ Score: 68 + 16 100 % Mastered Review: 2026-03-15 Wo waren sie ? Where were th…" at bounding box center [502, 231] width 603 height 332
click at [547, 199] on span at bounding box center [551, 199] width 10 height 10
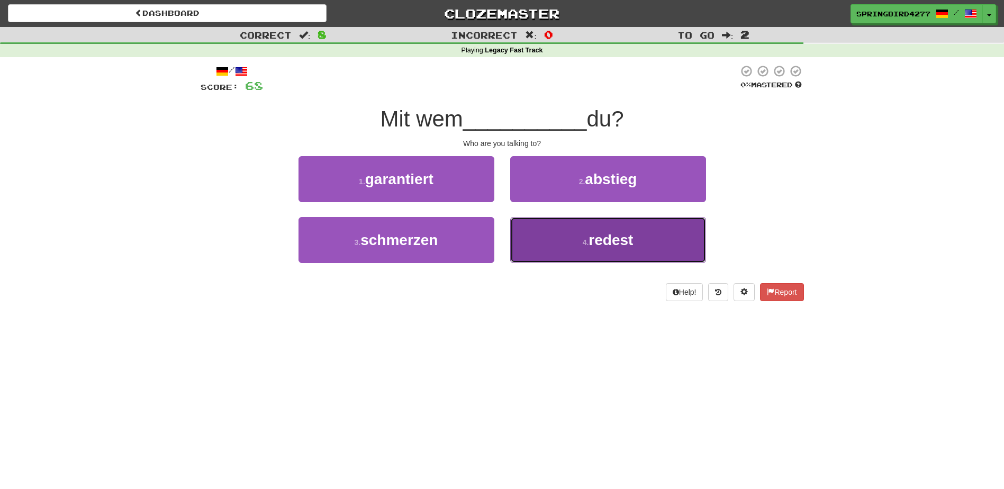
click at [553, 236] on button "4 . redest" at bounding box center [608, 240] width 196 height 46
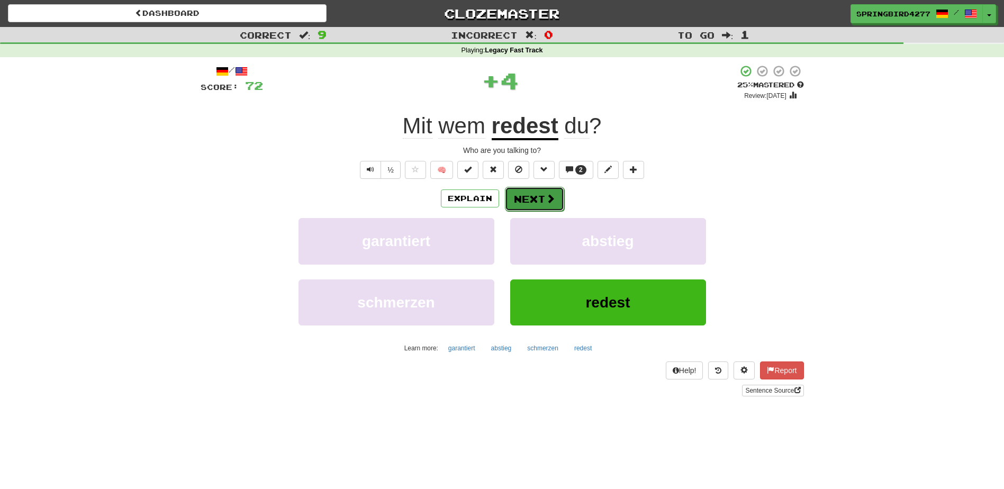
click at [536, 204] on button "Next" at bounding box center [534, 199] width 59 height 24
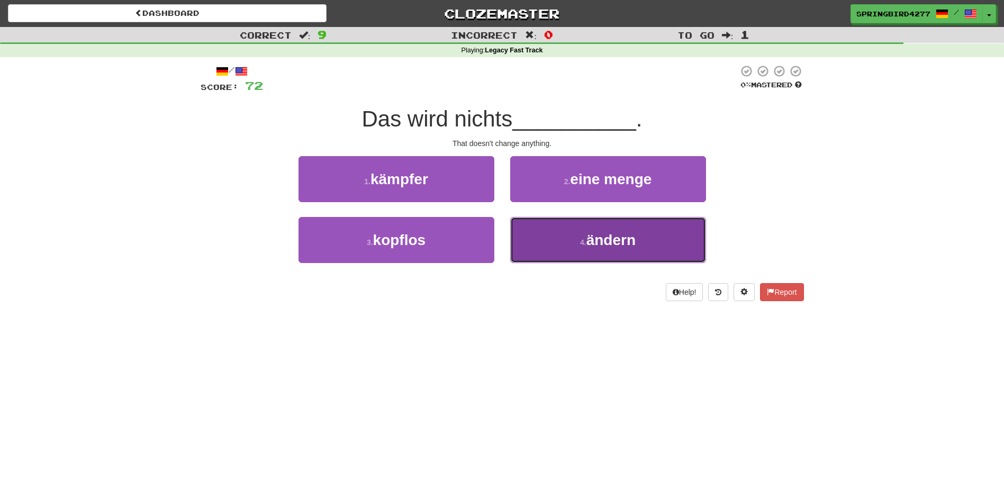
click at [558, 228] on button "4 . ändern" at bounding box center [608, 240] width 196 height 46
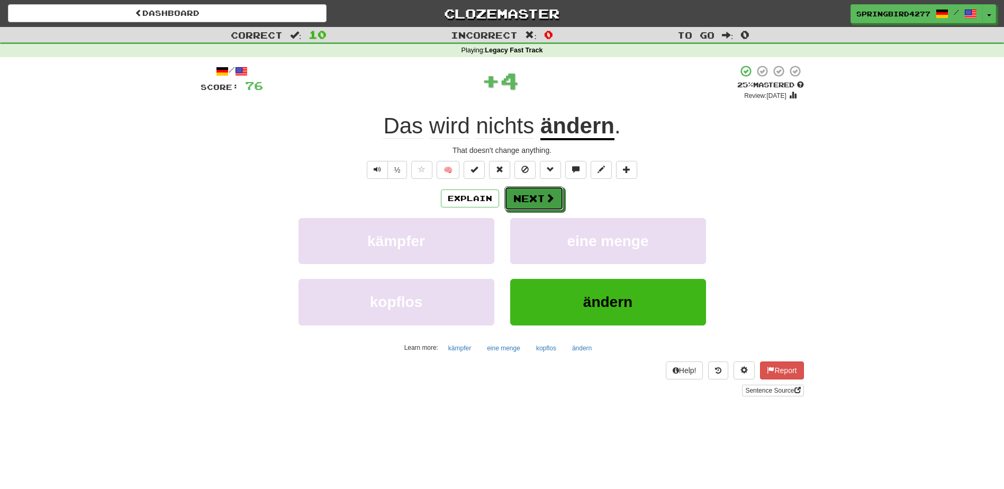
click at [531, 204] on button "Next" at bounding box center [533, 198] width 59 height 24
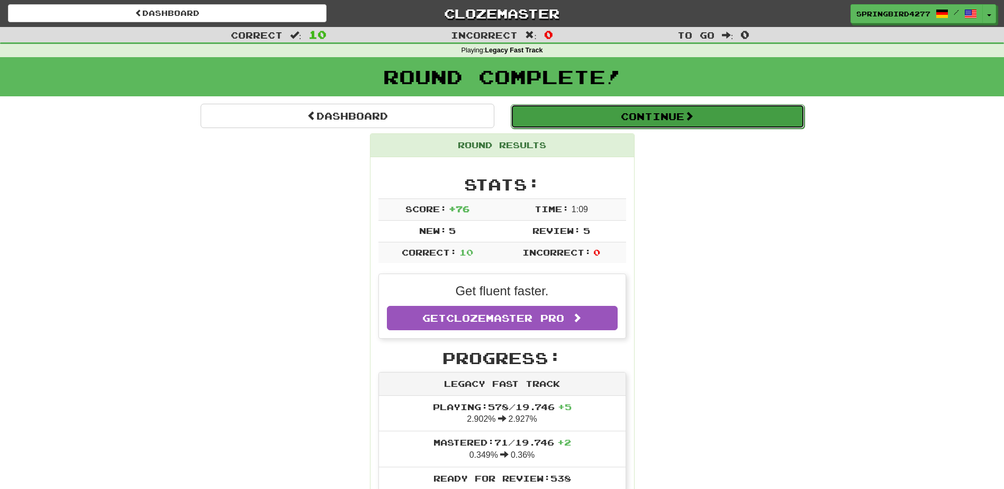
click at [664, 116] on button "Continue" at bounding box center [658, 116] width 294 height 24
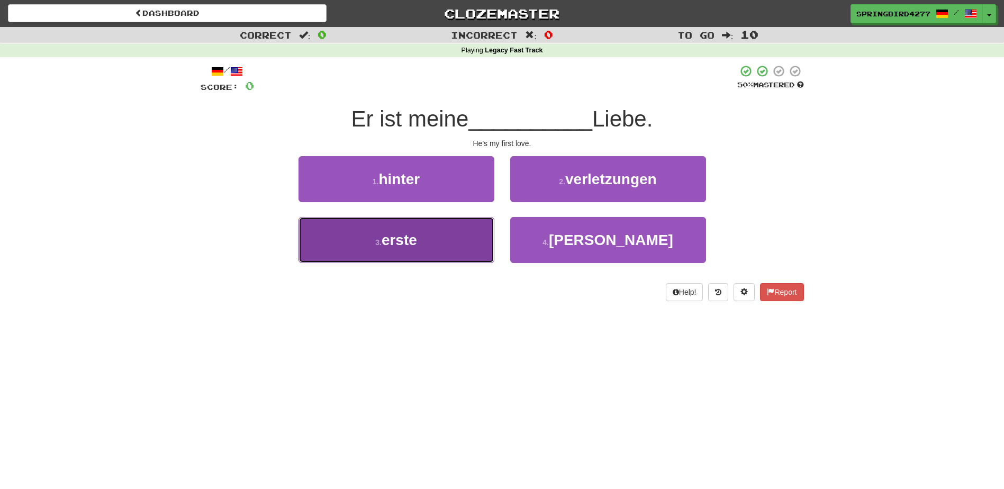
click at [477, 224] on button "3 . erste" at bounding box center [396, 240] width 196 height 46
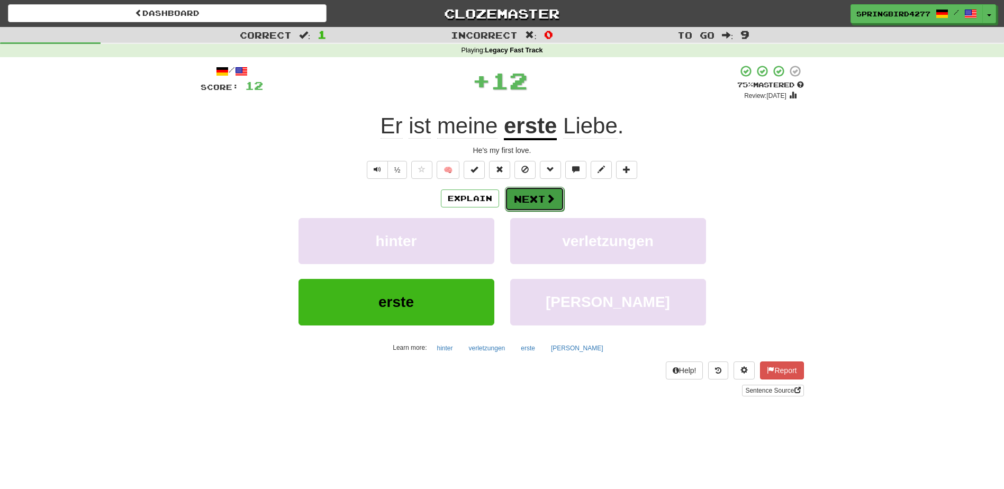
click at [544, 193] on button "Next" at bounding box center [534, 199] width 59 height 24
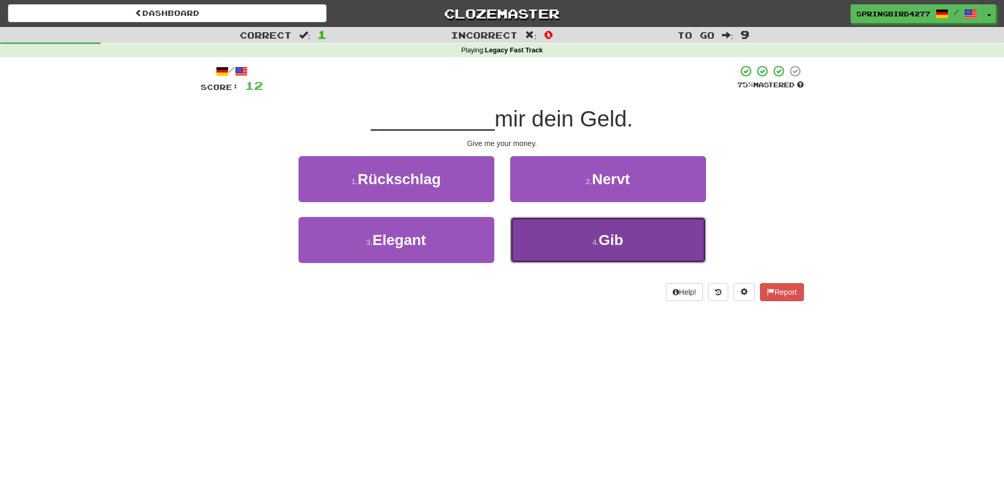
click at [574, 230] on button "4 . Gib" at bounding box center [608, 240] width 196 height 46
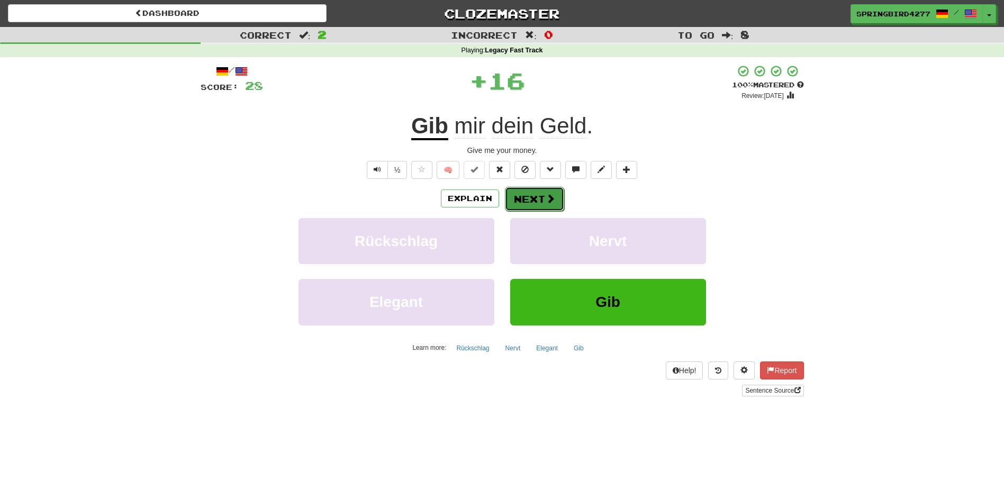
click at [515, 200] on button "Next" at bounding box center [534, 199] width 59 height 24
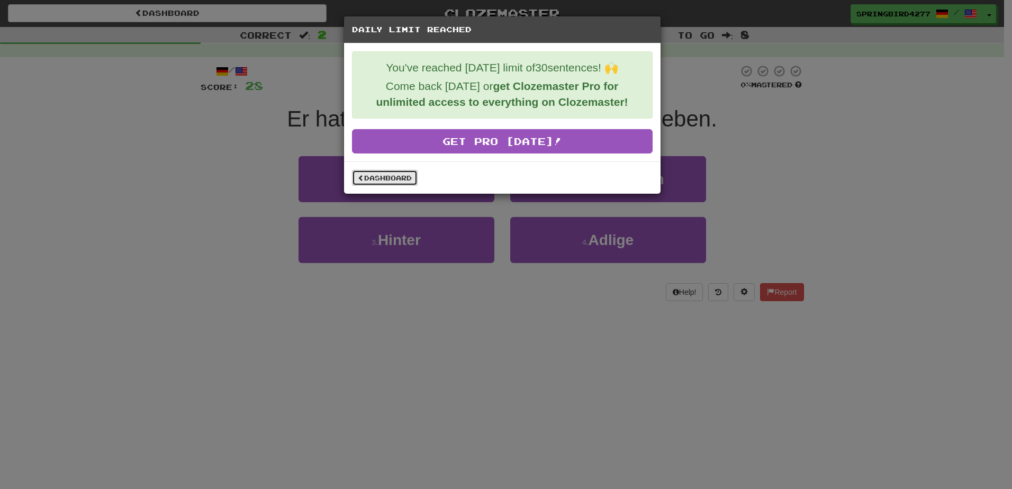
click at [399, 178] on link "Dashboard" at bounding box center [385, 178] width 66 height 16
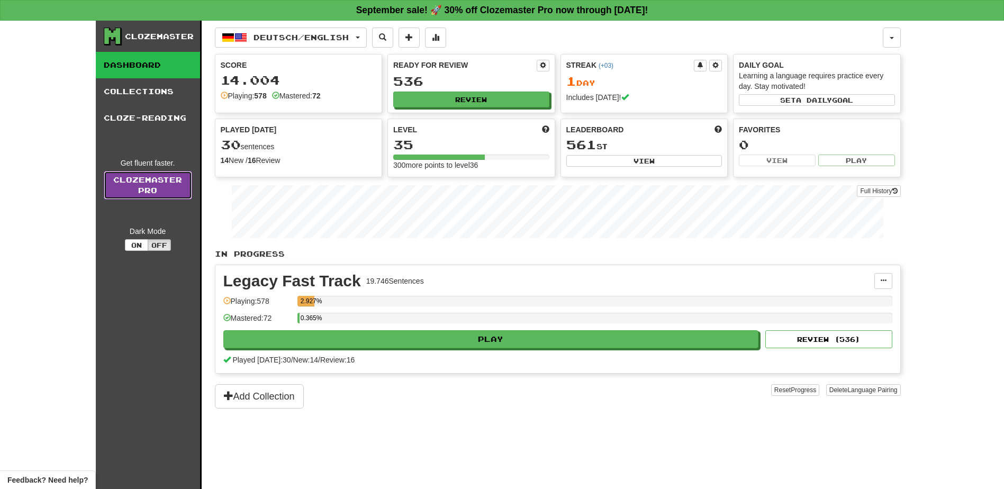
click at [141, 183] on link "Clozemaster Pro" at bounding box center [148, 185] width 88 height 29
